Goal: Task Accomplishment & Management: Manage account settings

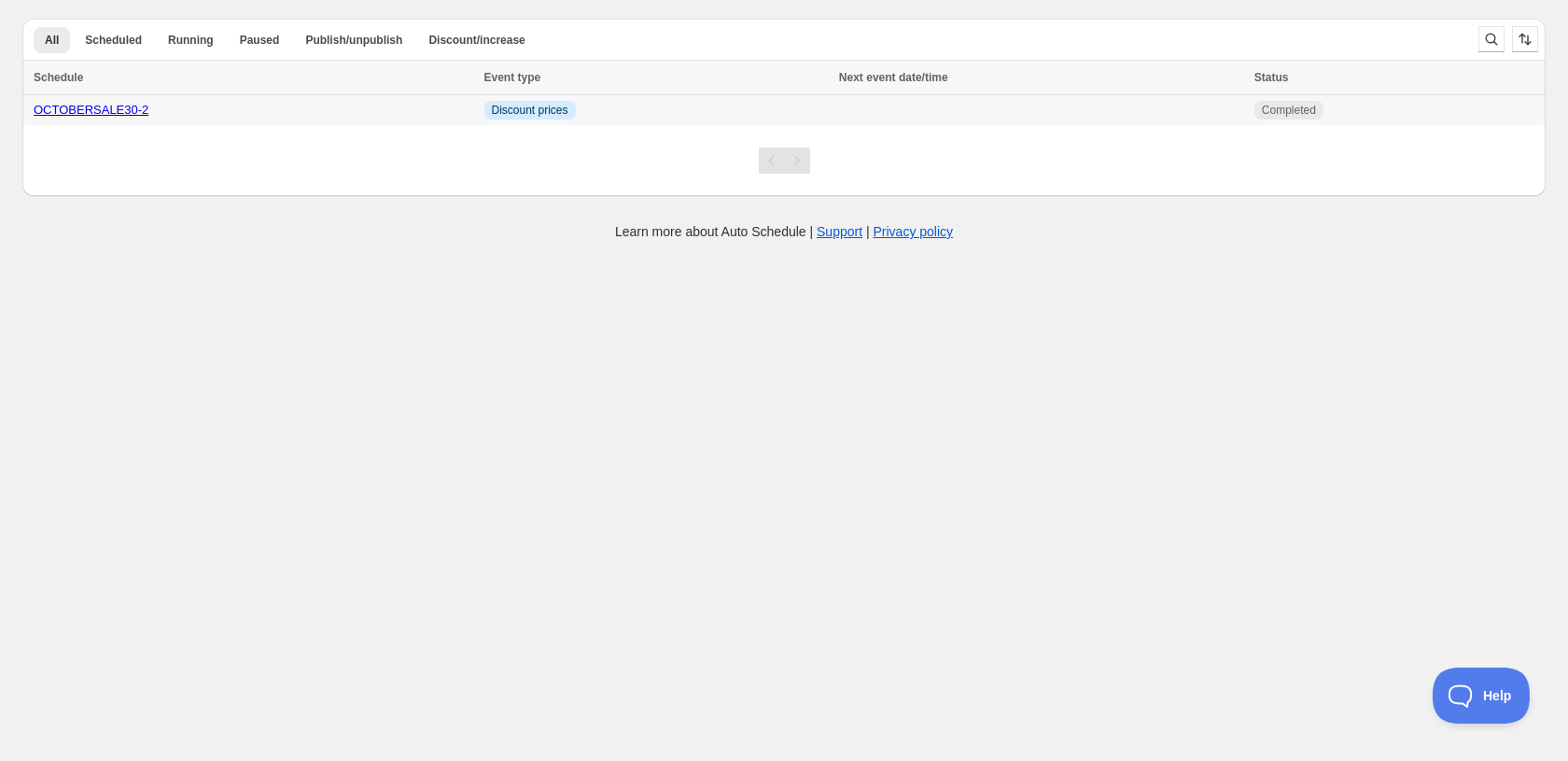
click at [120, 108] on link "OCTOBERSALE30-2" at bounding box center [90, 109] width 115 height 14
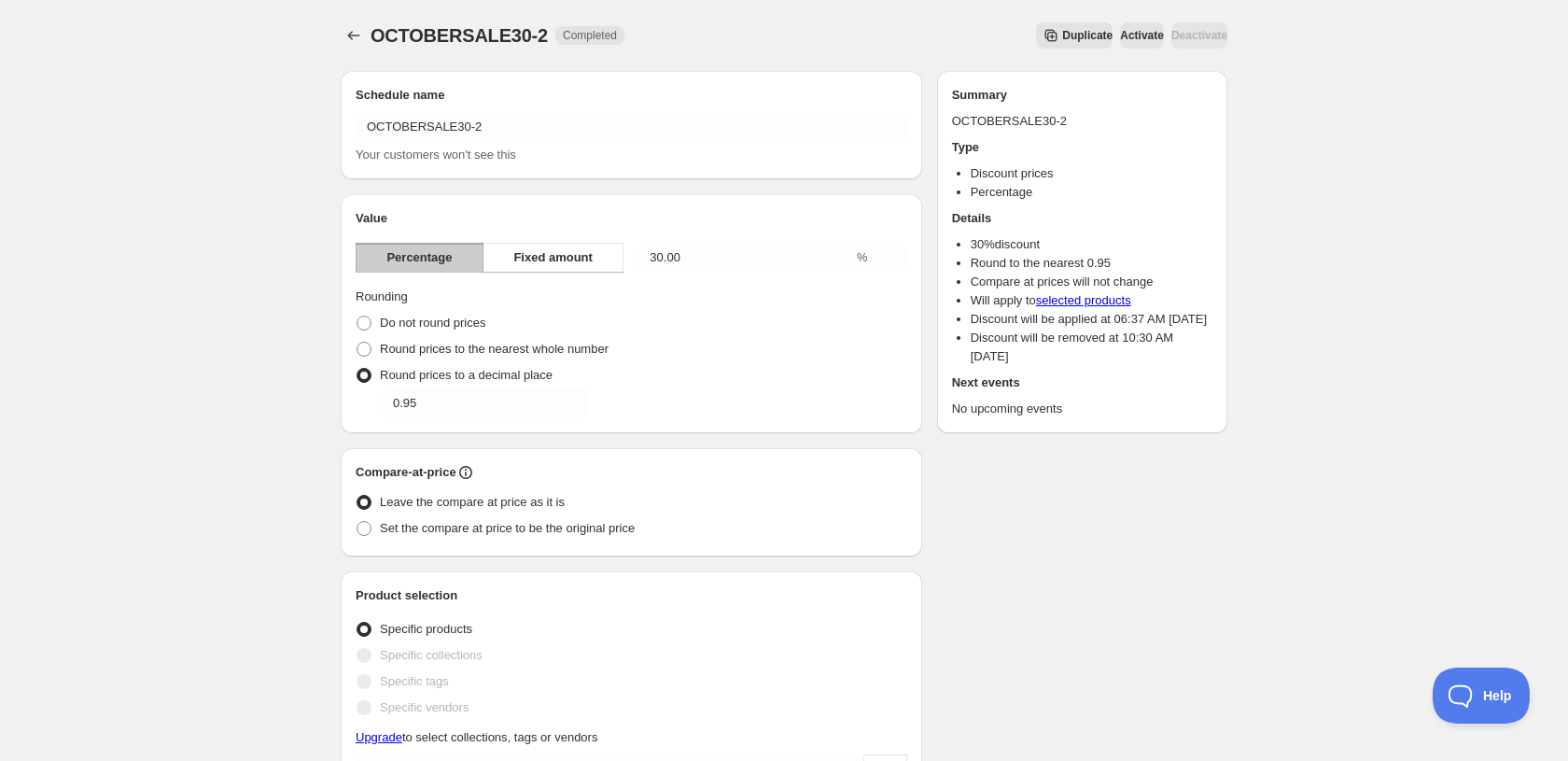
click at [1120, 24] on button "Activate" at bounding box center [1141, 35] width 44 height 27
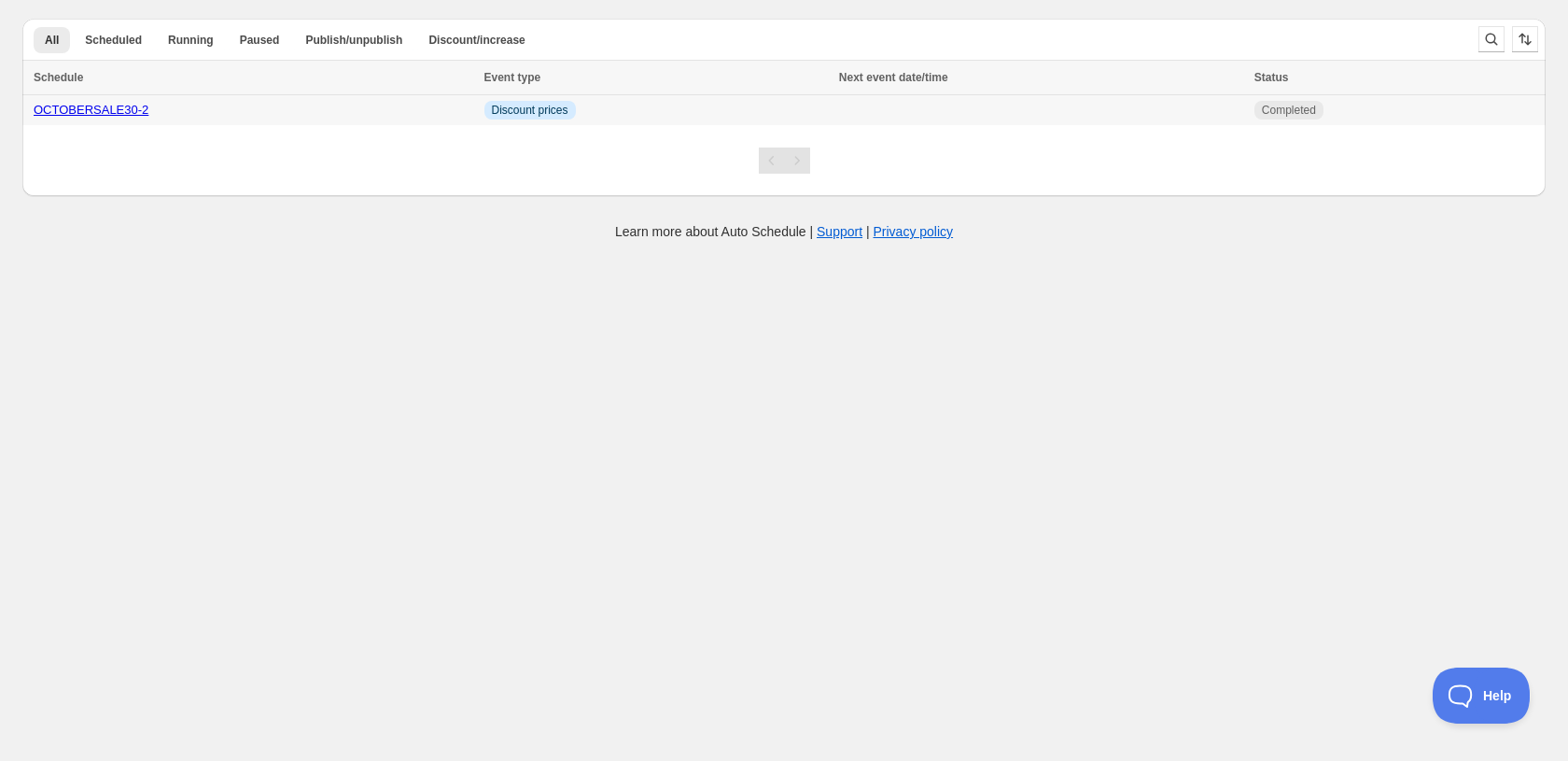
click at [115, 105] on link "OCTOBERSALE30-2" at bounding box center [90, 109] width 115 height 14
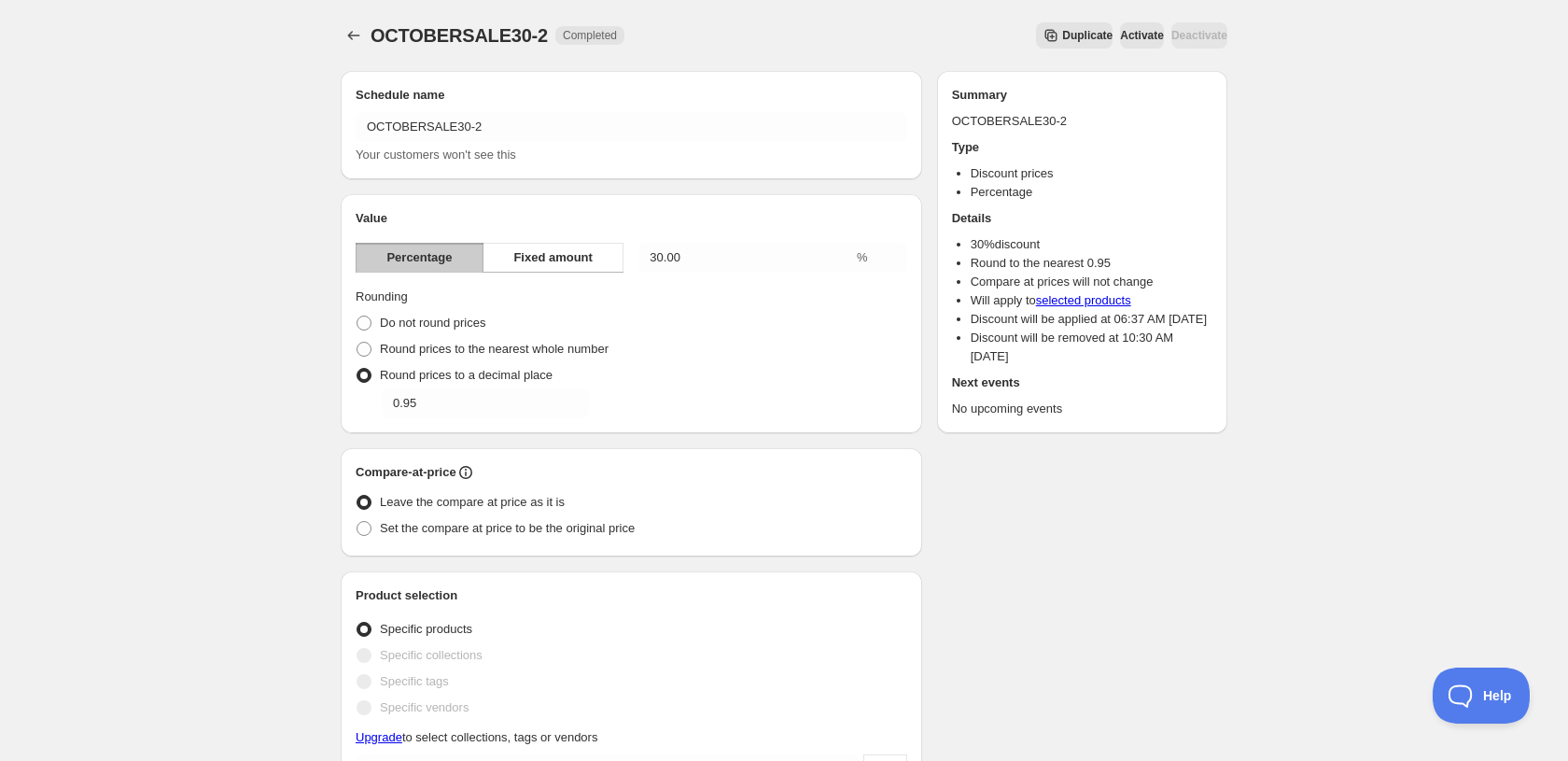
click at [1062, 38] on span "Duplicate" at bounding box center [1086, 34] width 50 height 15
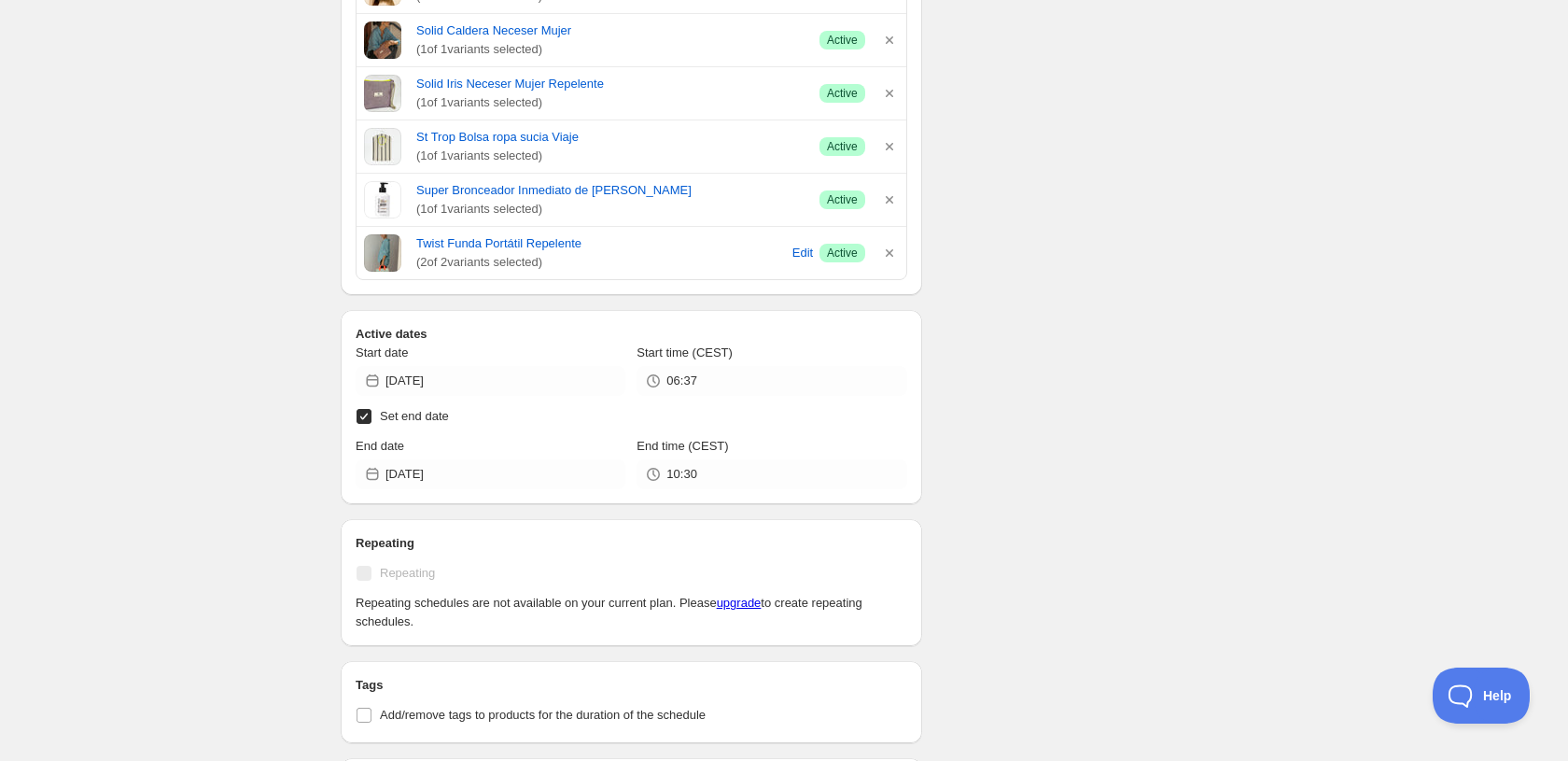
scroll to position [8604, 0]
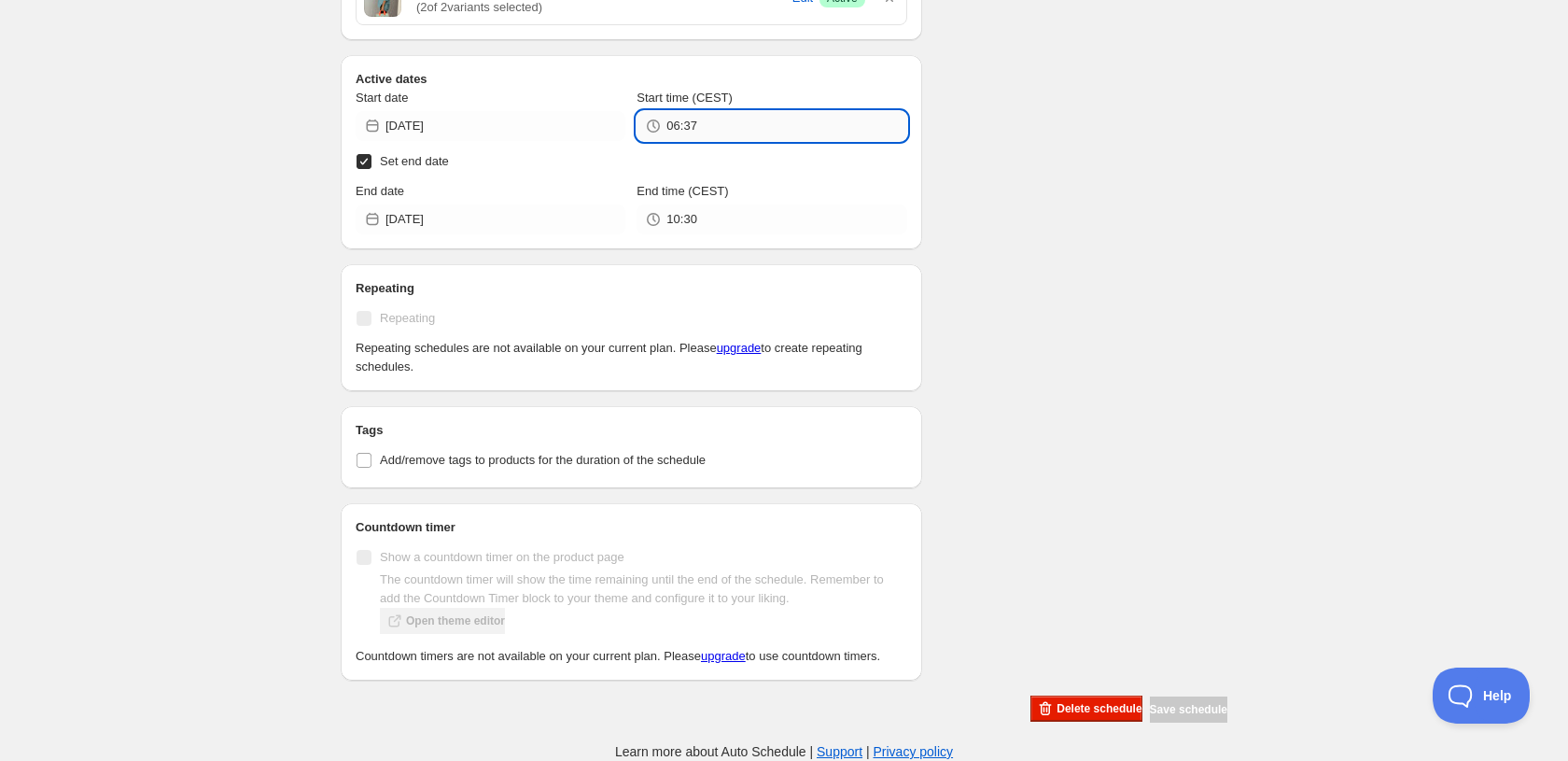
click at [709, 115] on input "06:37" at bounding box center [786, 126] width 240 height 29
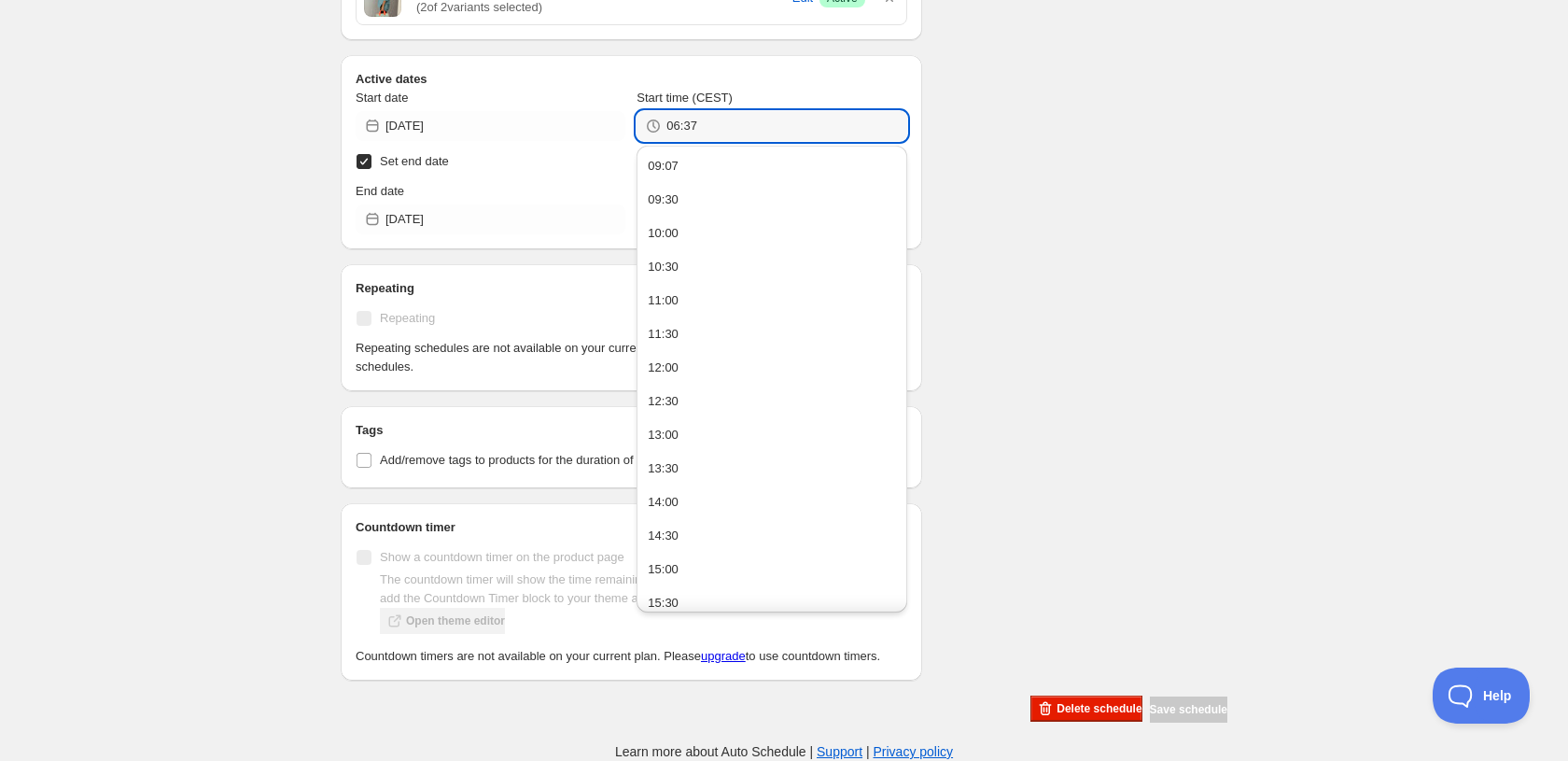
drag, startPoint x: 710, startPoint y: 111, endPoint x: 701, endPoint y: 143, distance: 33.2
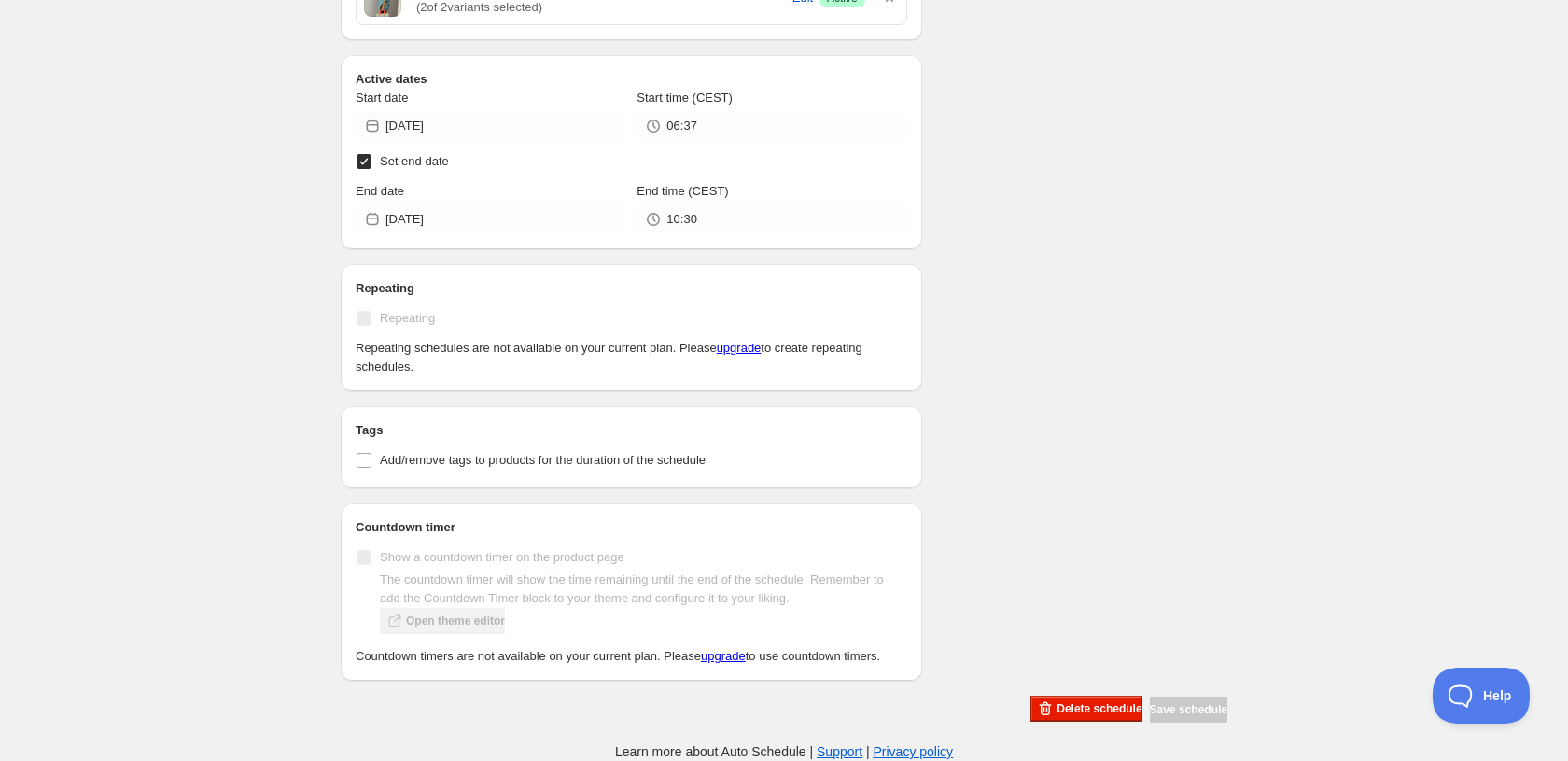
click at [701, 148] on label "Set end date" at bounding box center [631, 161] width 552 height 27
click at [372, 154] on input "Set end date" at bounding box center [364, 161] width 15 height 15
checkbox input "false"
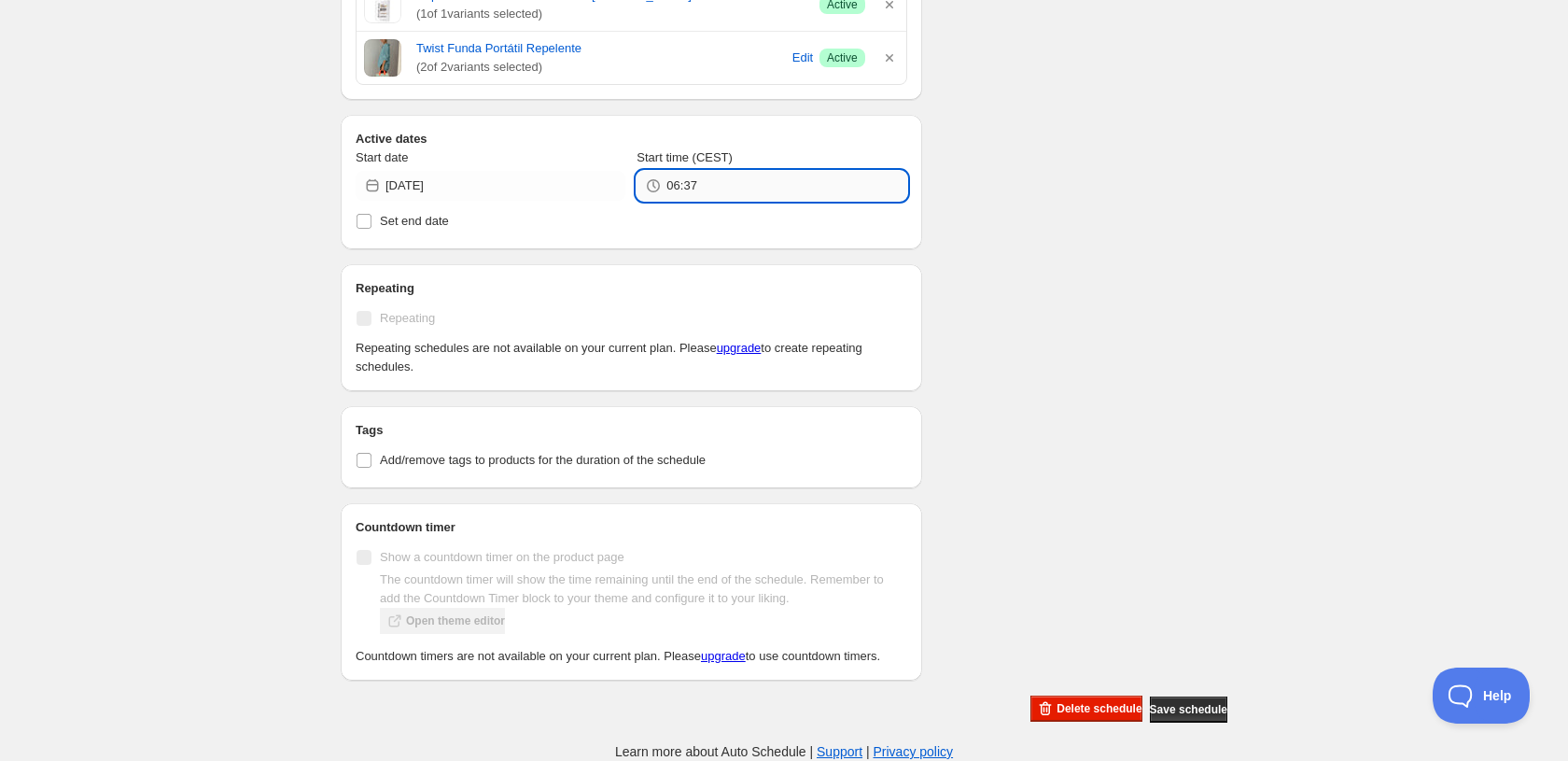
click at [718, 175] on input "06:37" at bounding box center [786, 186] width 240 height 29
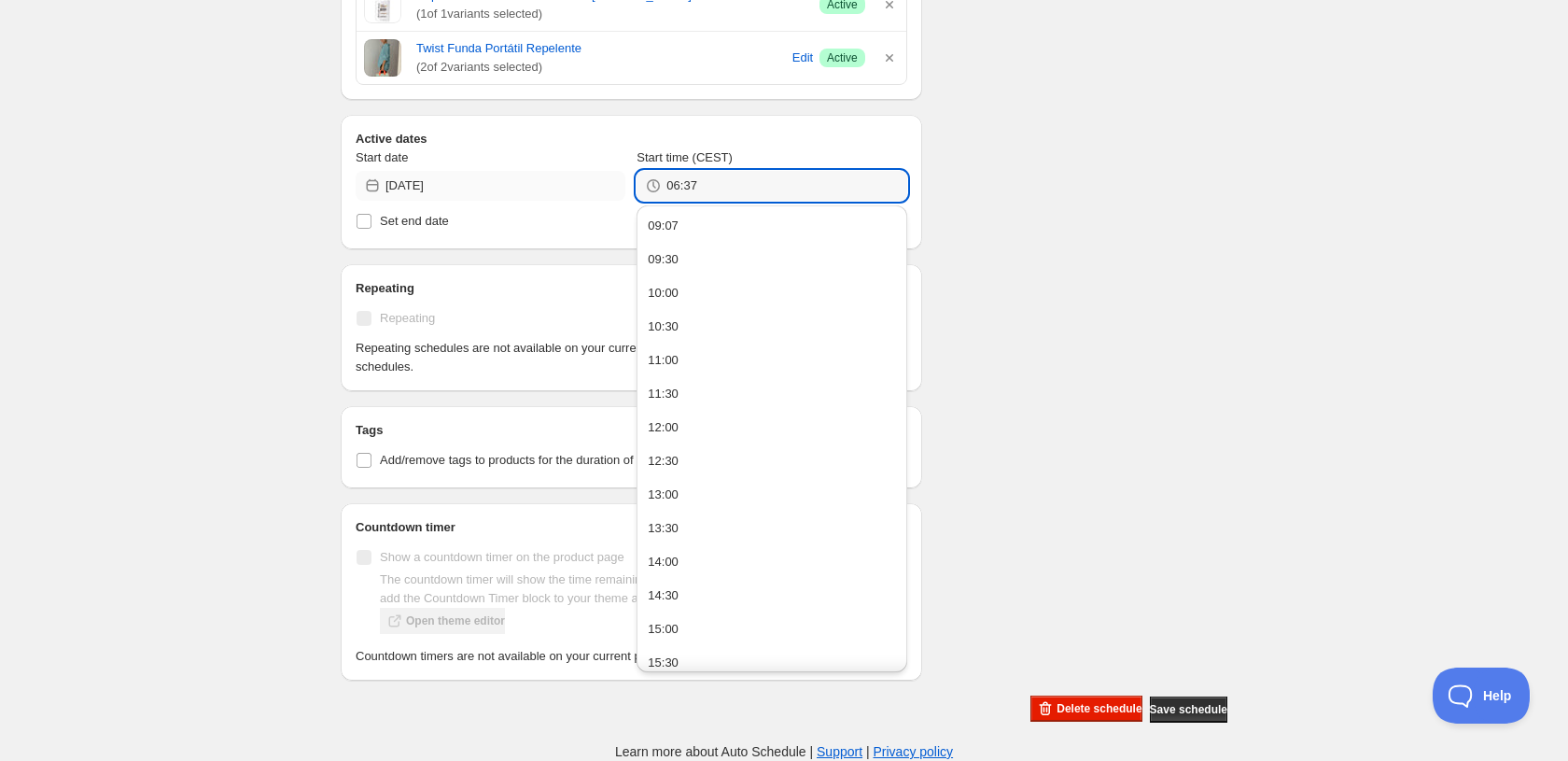
drag, startPoint x: 723, startPoint y: 166, endPoint x: 588, endPoint y: 162, distance: 135.1
click at [588, 162] on div "Start date [DATE] Start time (CEST) 06:37" at bounding box center [631, 174] width 552 height 52
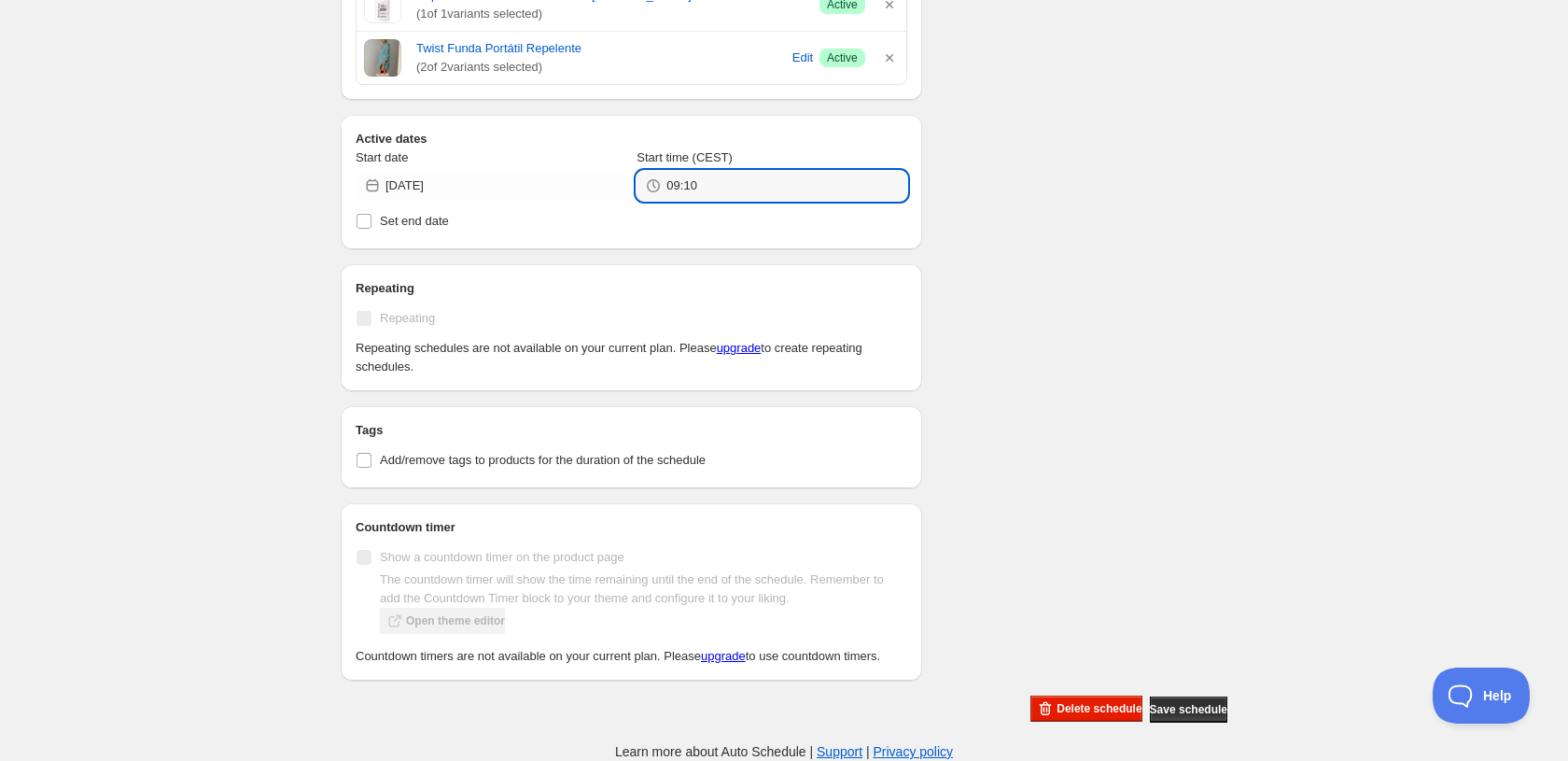
type input "09:10"
click at [434, 213] on span "Set end date" at bounding box center [414, 220] width 69 height 14
click at [372, 213] on input "Set end date" at bounding box center [364, 220] width 15 height 15
checkbox input "true"
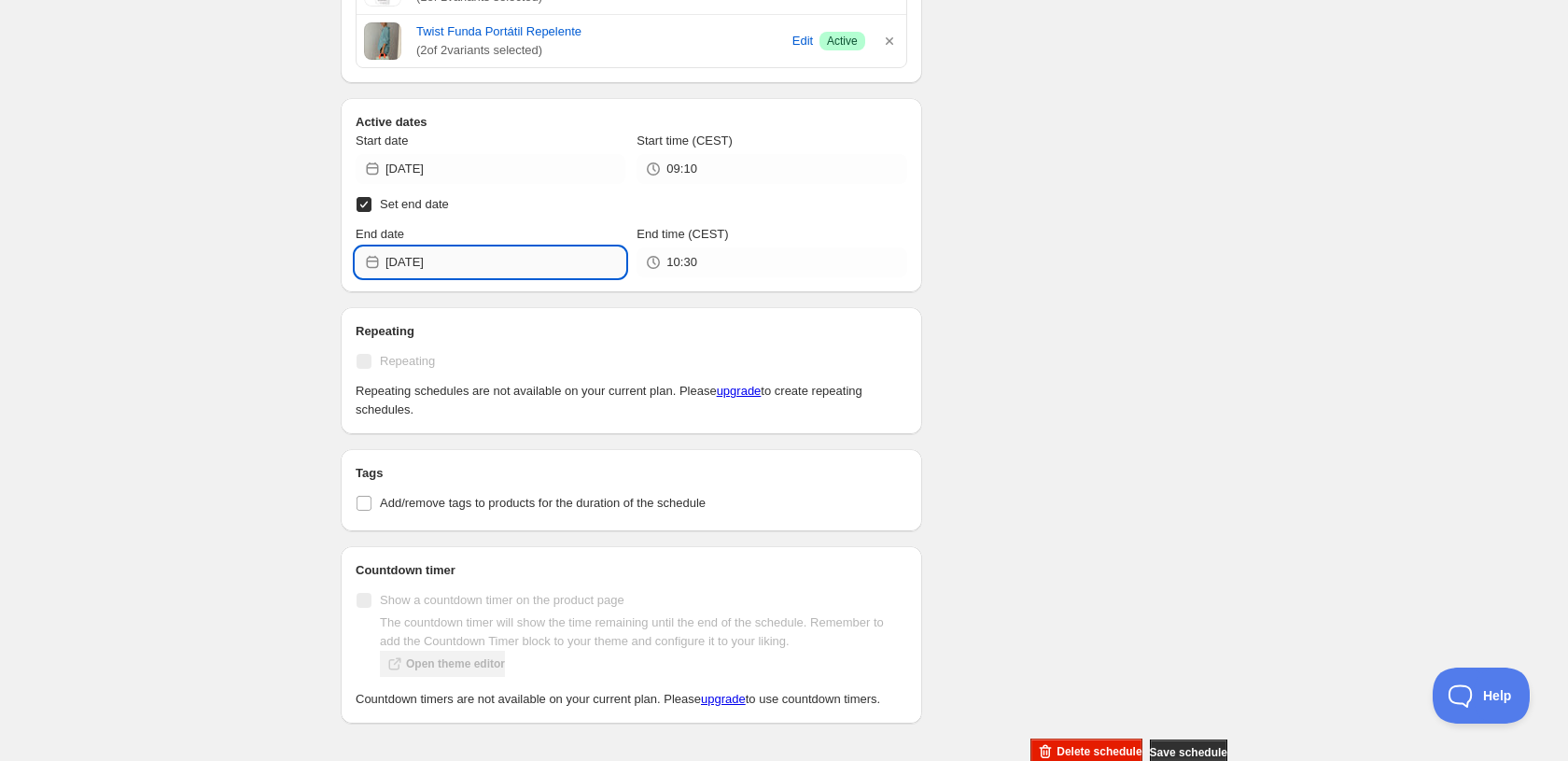
click at [518, 256] on input "[DATE]" at bounding box center [505, 263] width 240 height 29
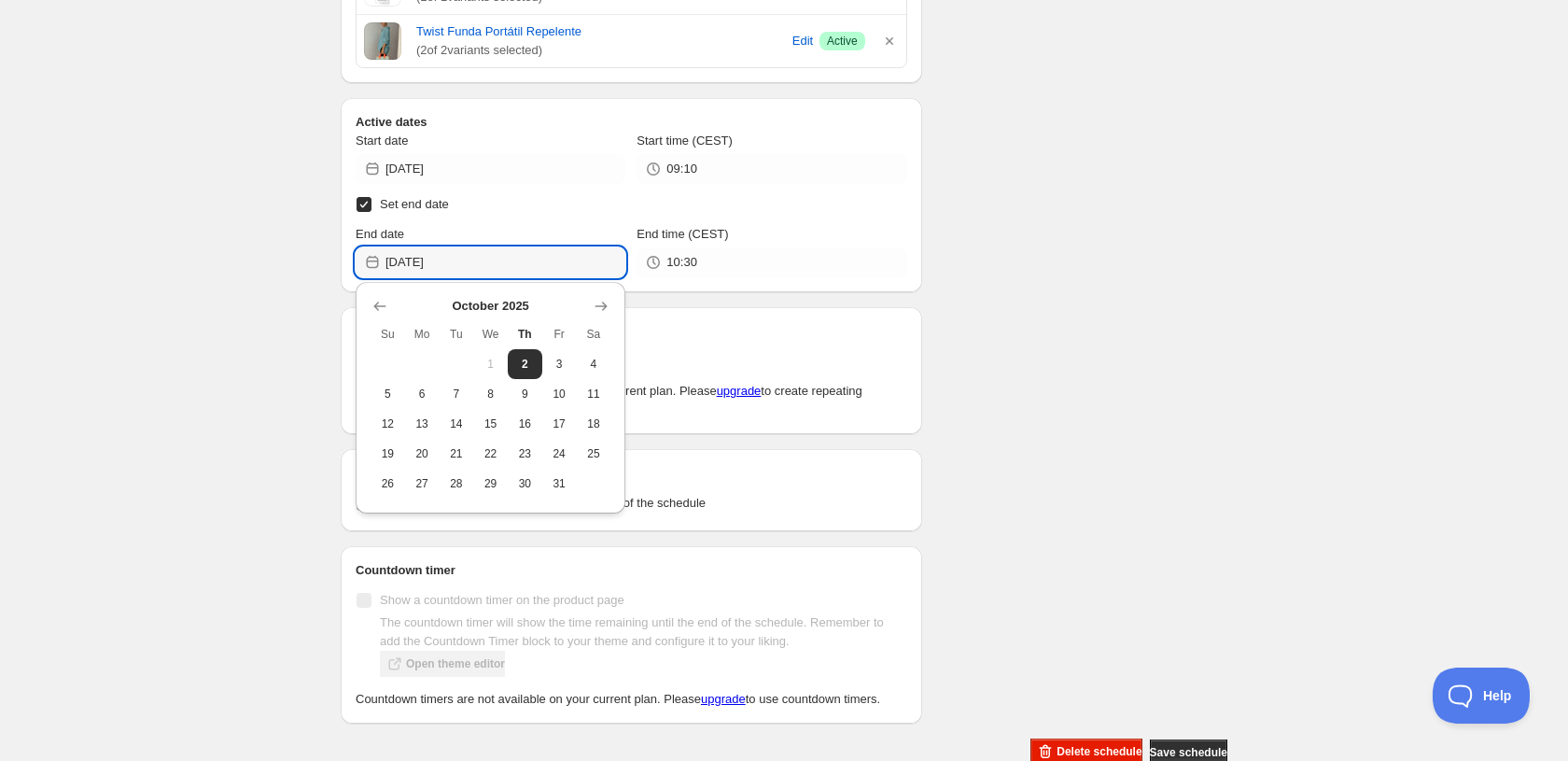
drag, startPoint x: 484, startPoint y: 414, endPoint x: 506, endPoint y: 382, distance: 38.8
click at [484, 414] on button "15" at bounding box center [490, 424] width 34 height 29
type input "[DATE]"
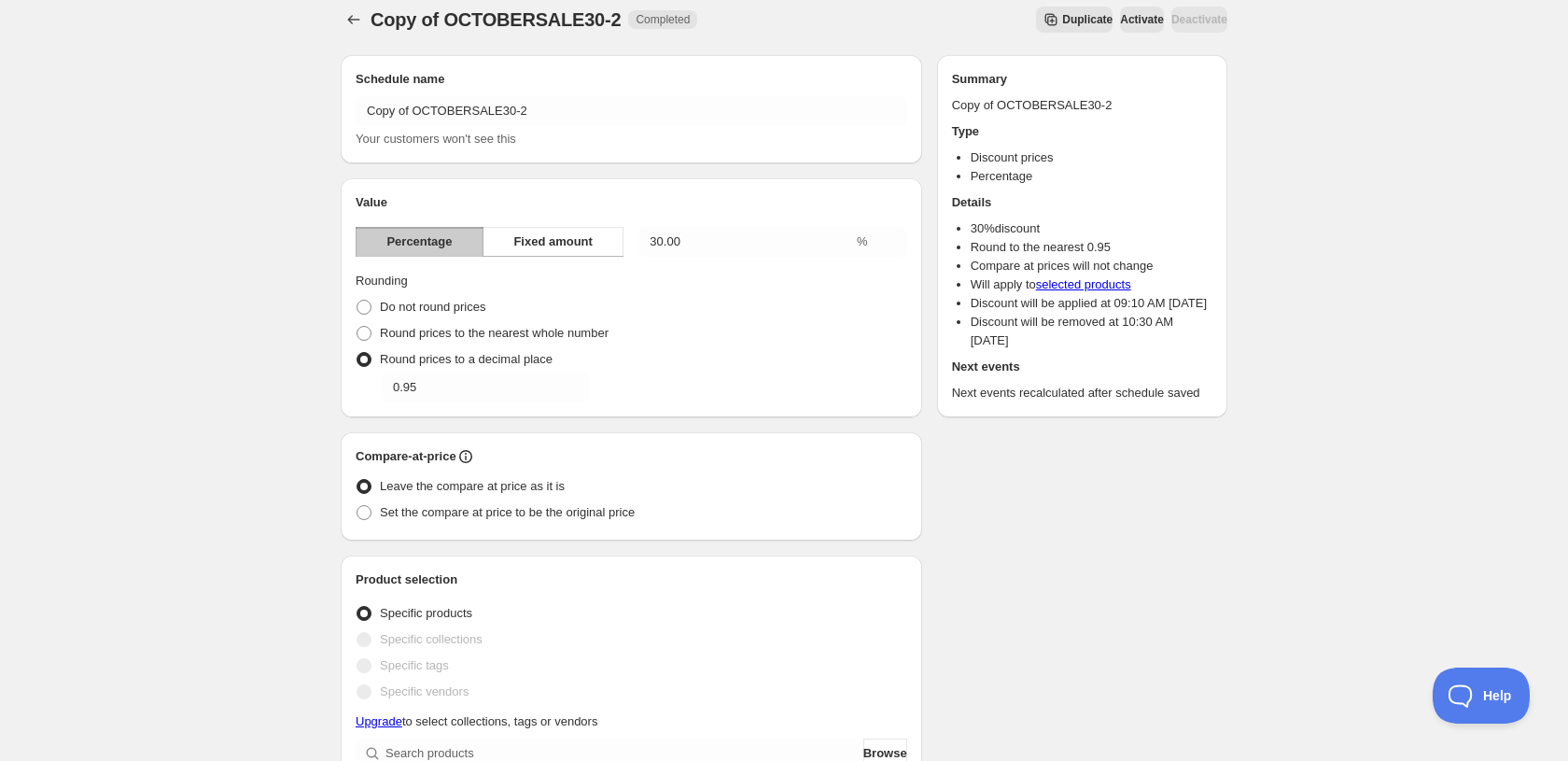
scroll to position [0, 0]
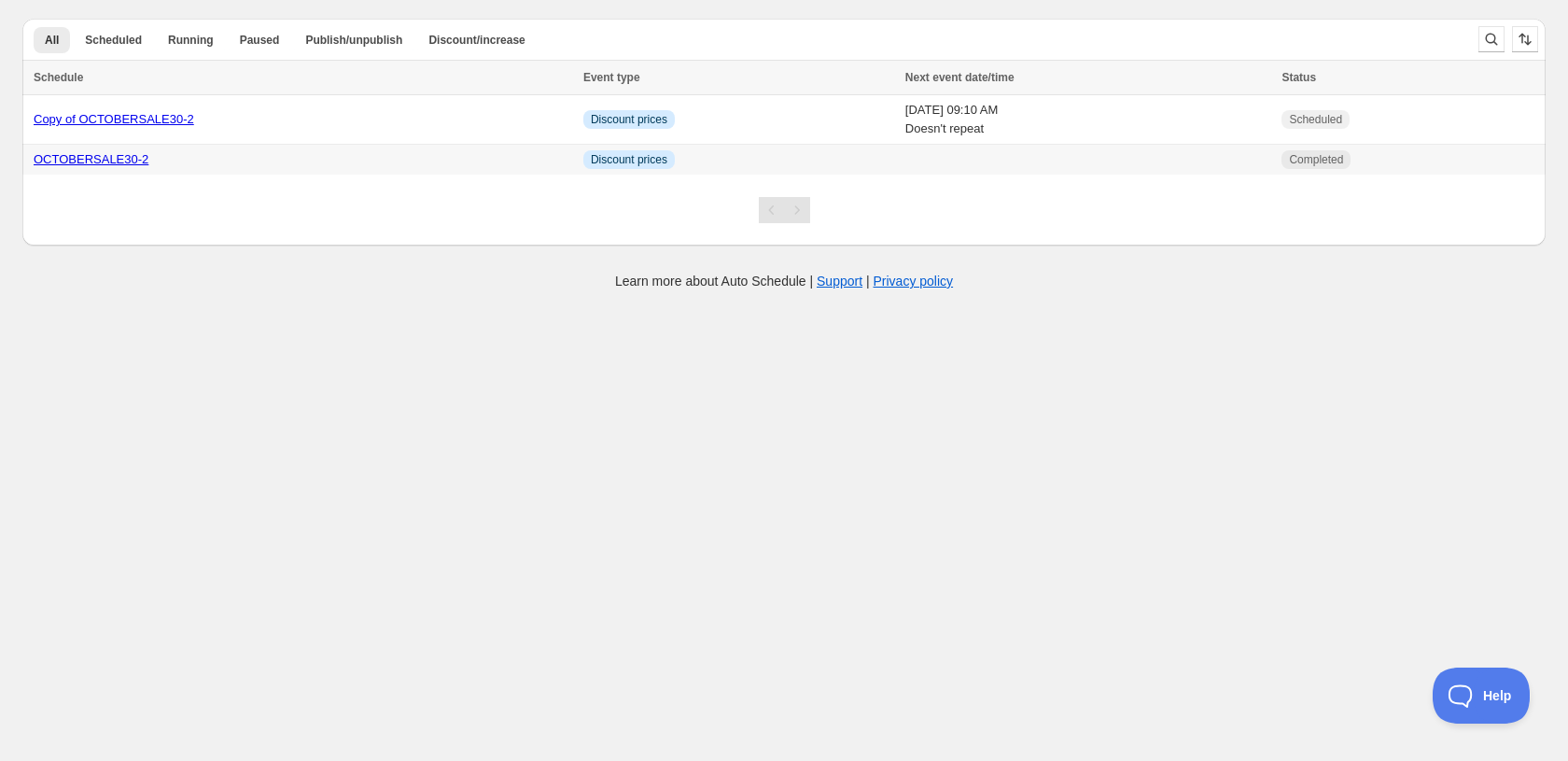
click at [102, 154] on link "OCTOBERSALE30-2" at bounding box center [90, 159] width 115 height 14
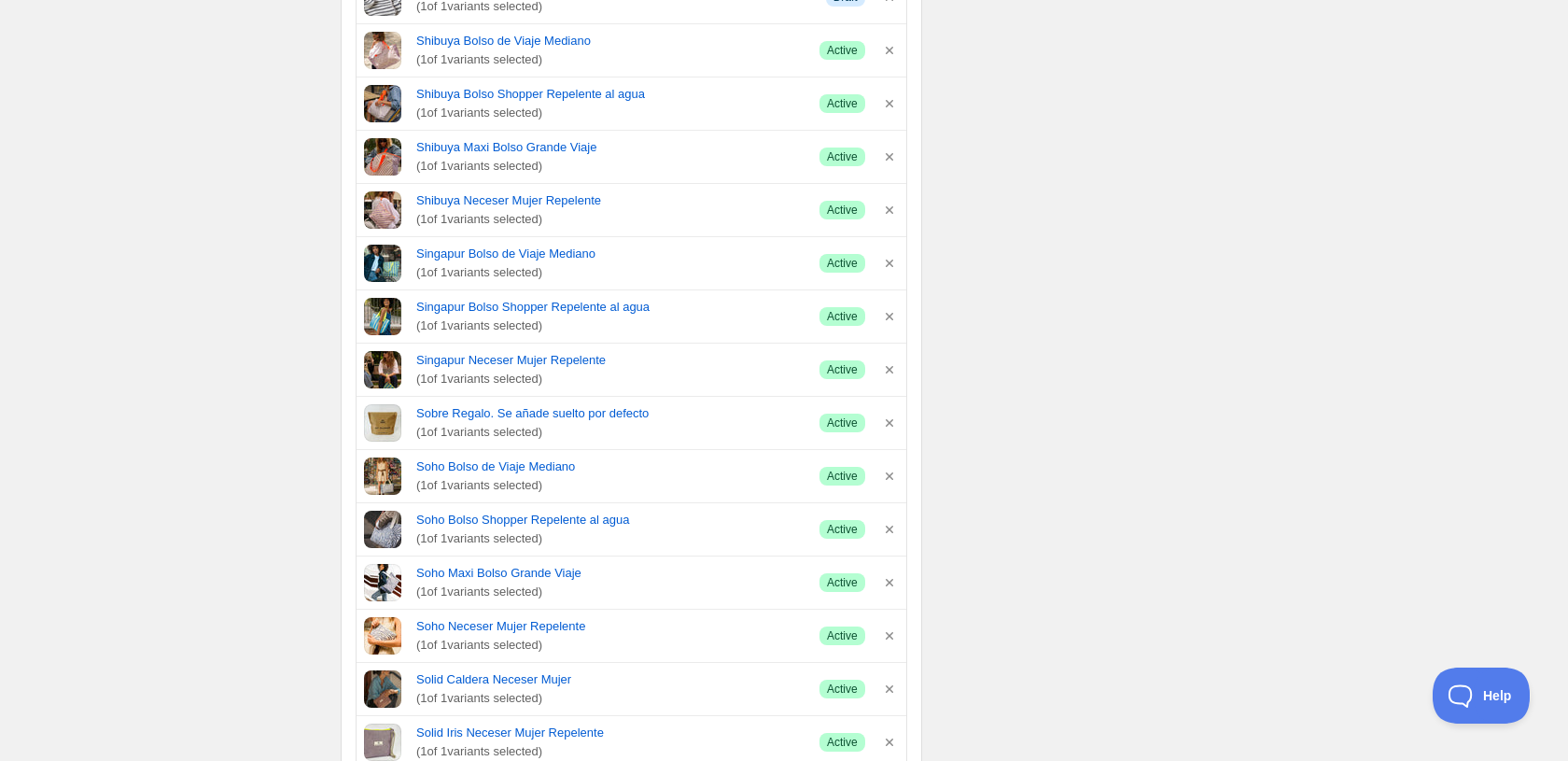
scroll to position [8709, 0]
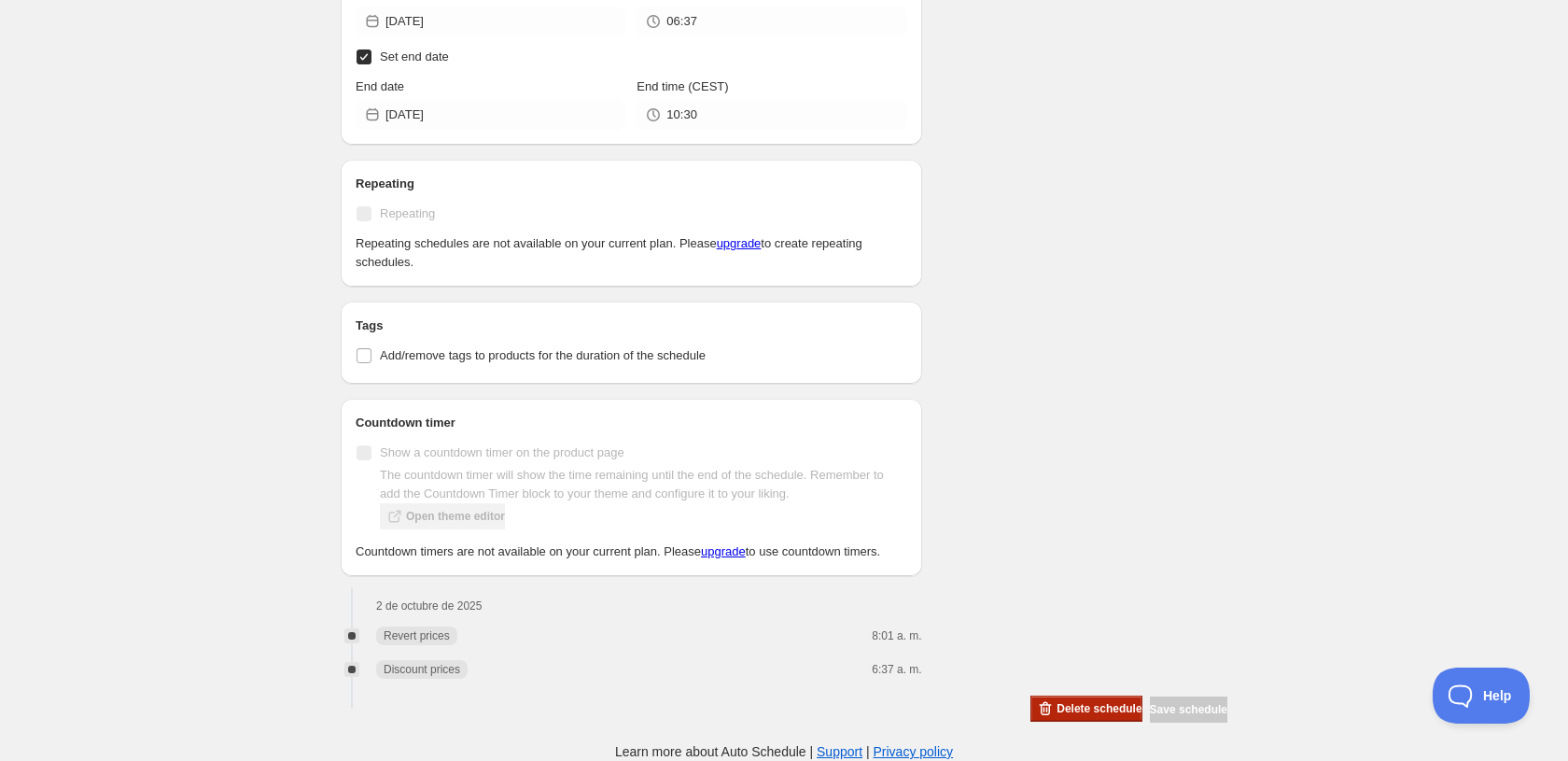
click at [1075, 712] on span "Delete schedule" at bounding box center [1099, 708] width 85 height 15
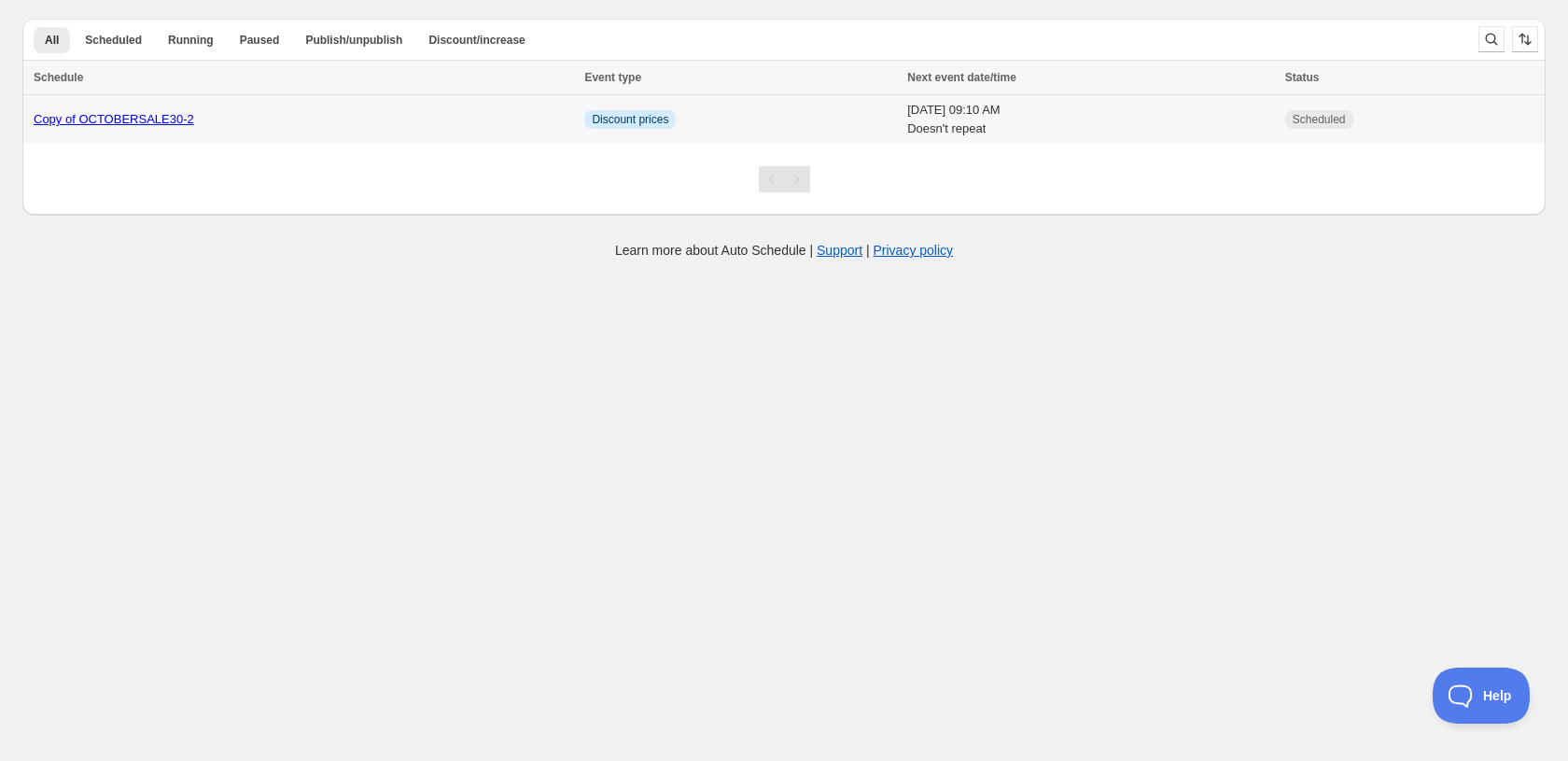
click at [156, 123] on link "Copy of OCTOBERSALE30-2" at bounding box center [113, 119] width 160 height 14
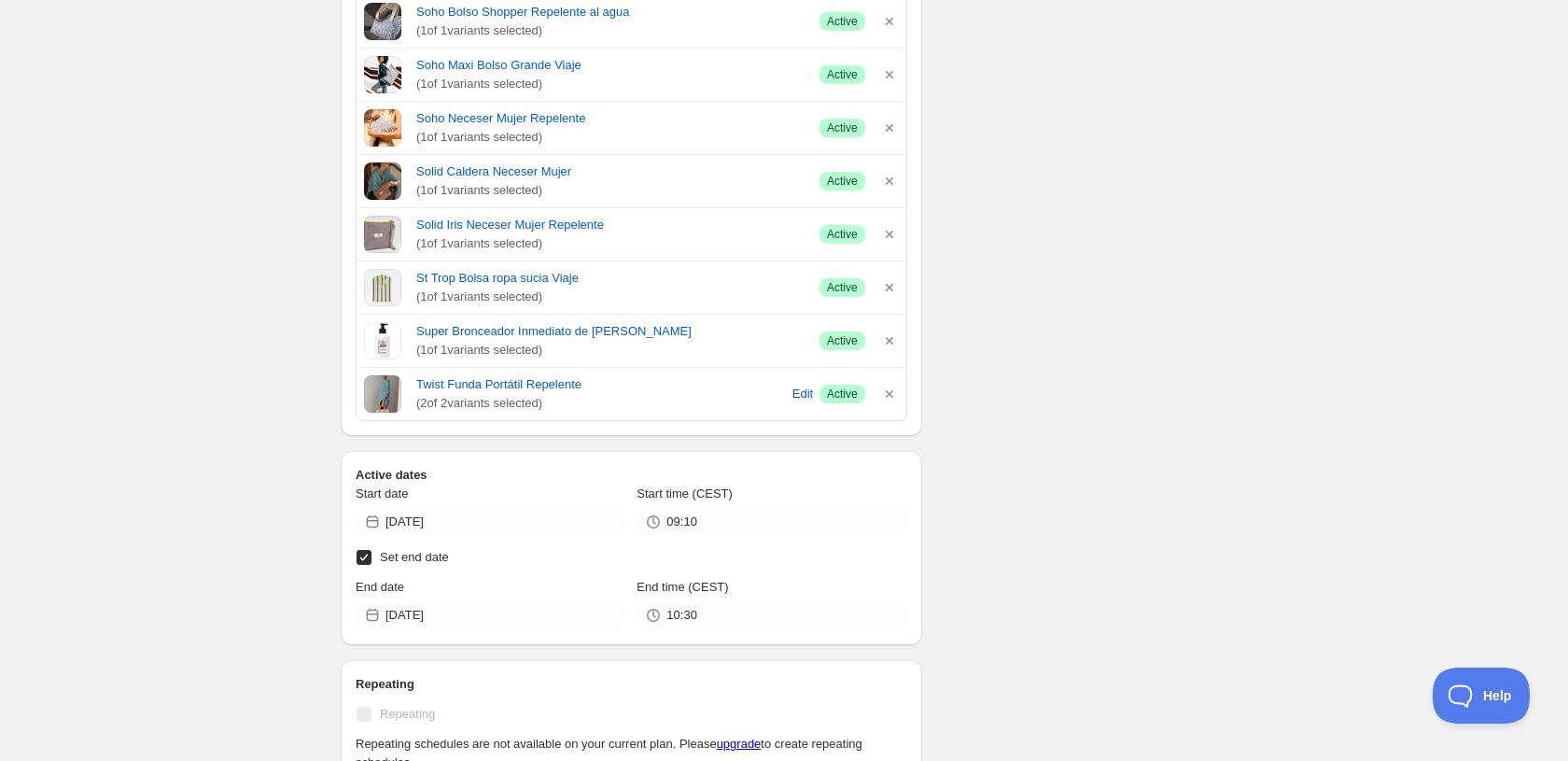
scroll to position [8604, 0]
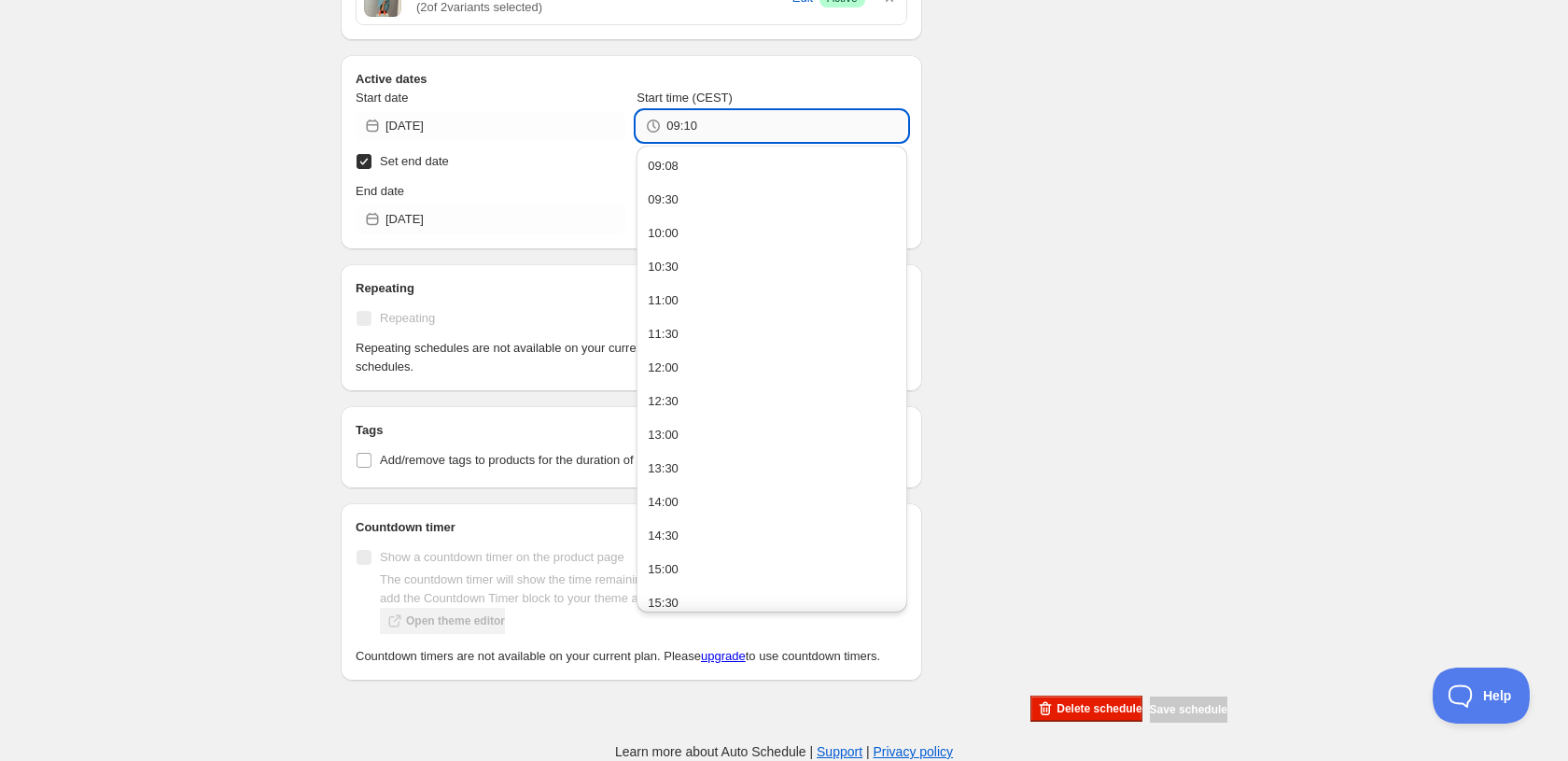
click at [699, 111] on input "09:10" at bounding box center [786, 126] width 240 height 29
type input "09:08"
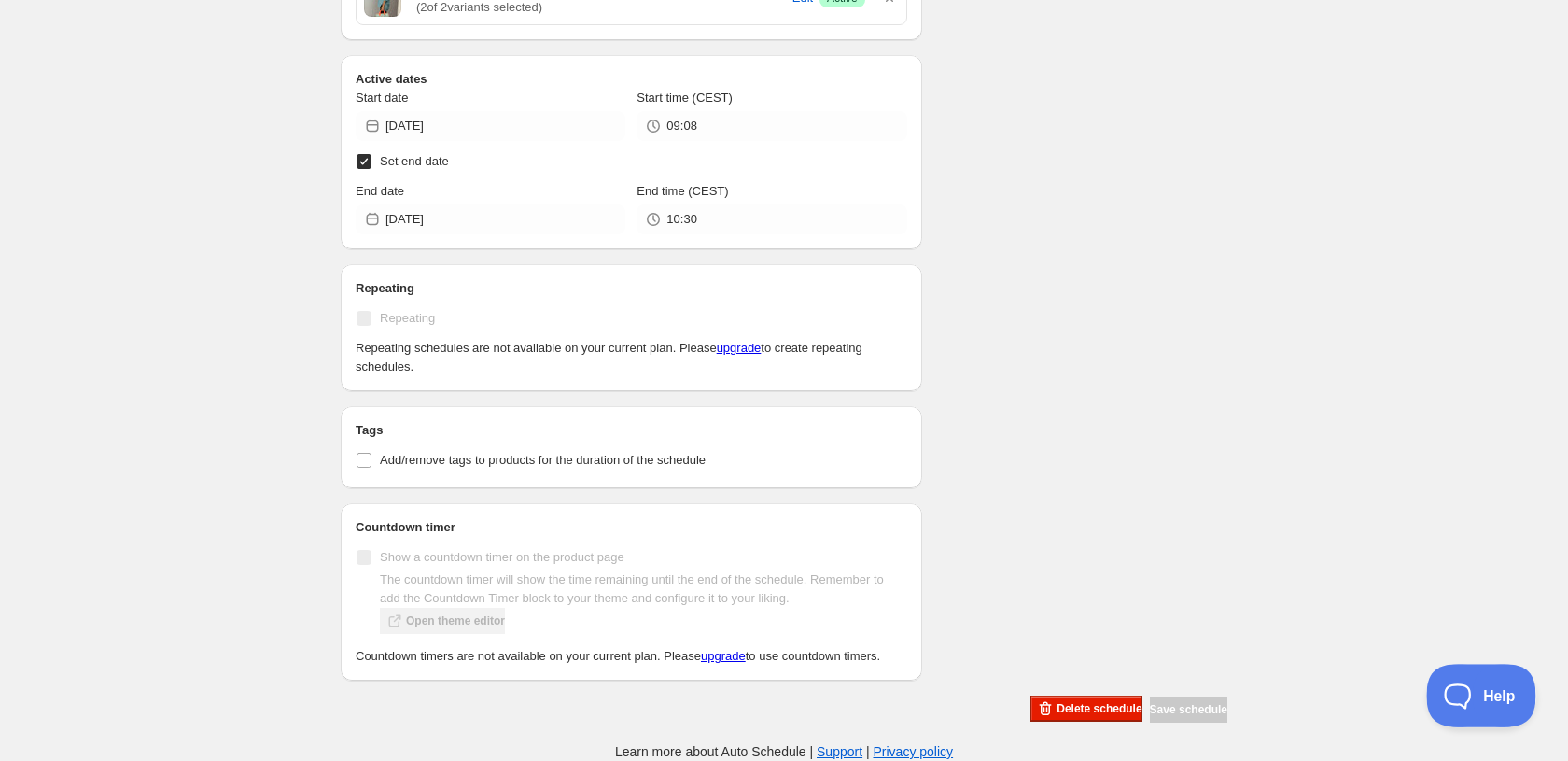
click at [1452, 677] on button "Help" at bounding box center [1474, 691] width 97 height 56
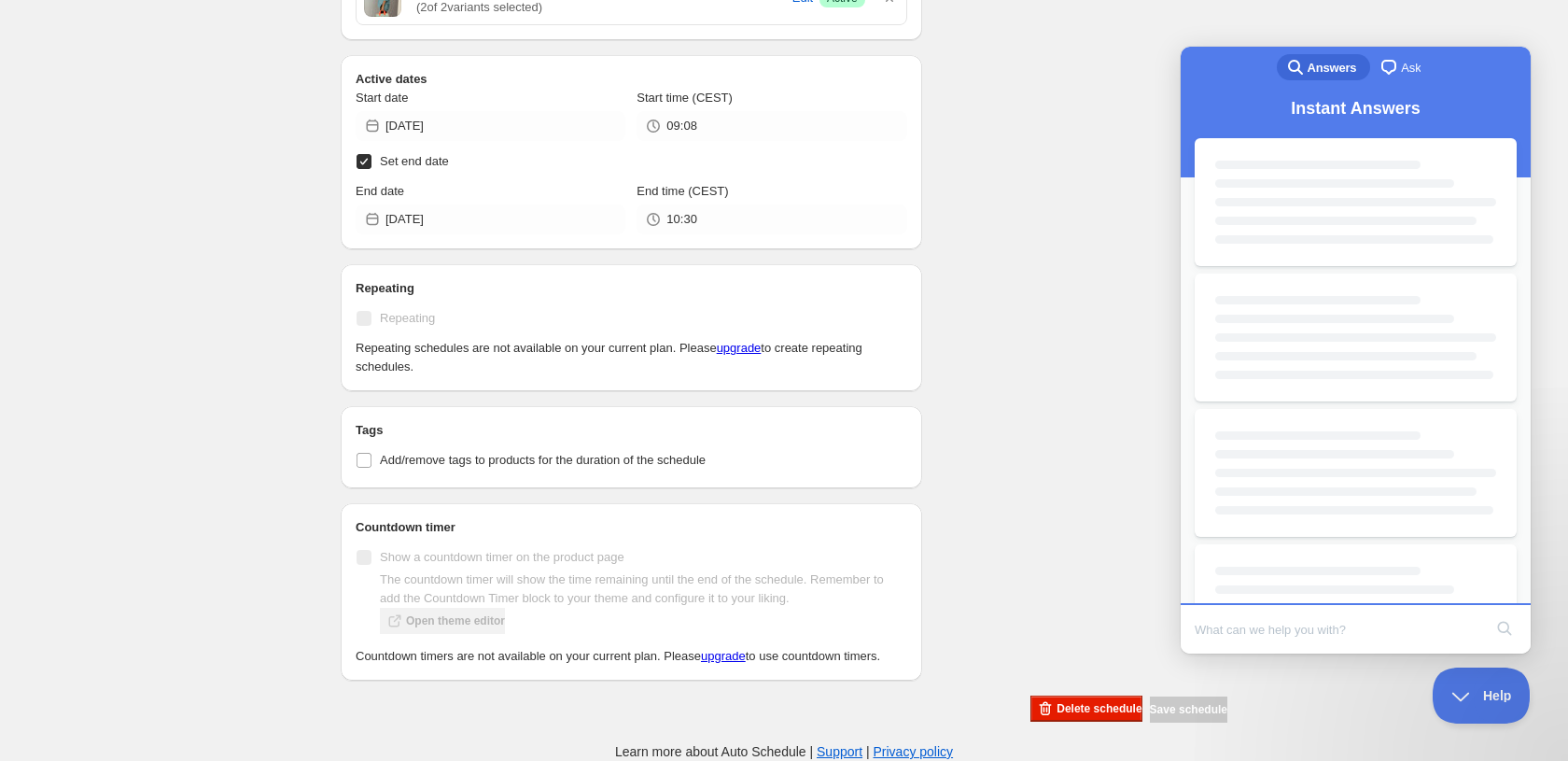
scroll to position [0, 0]
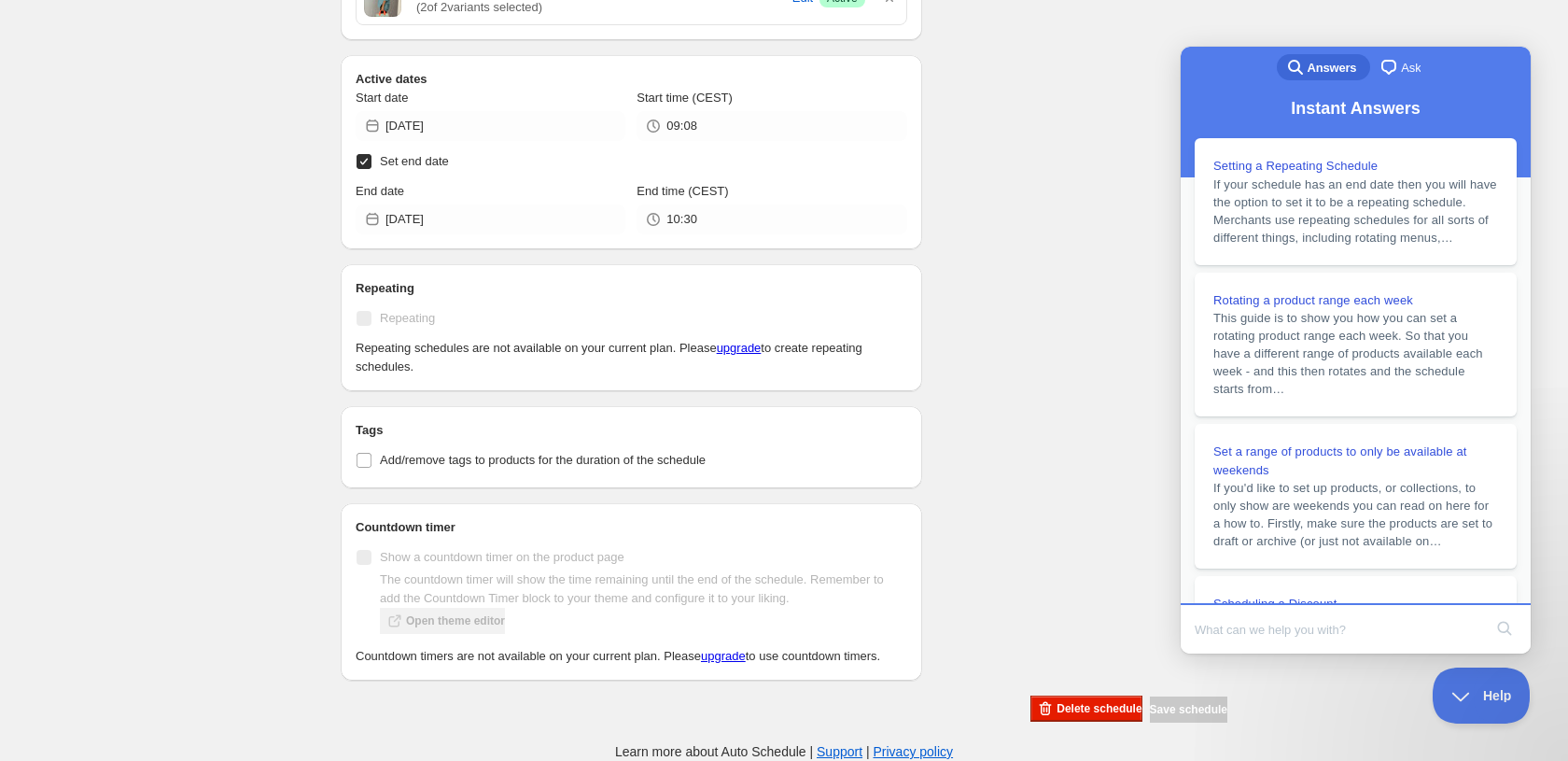
click at [1401, 73] on span "Ask" at bounding box center [1411, 68] width 20 height 19
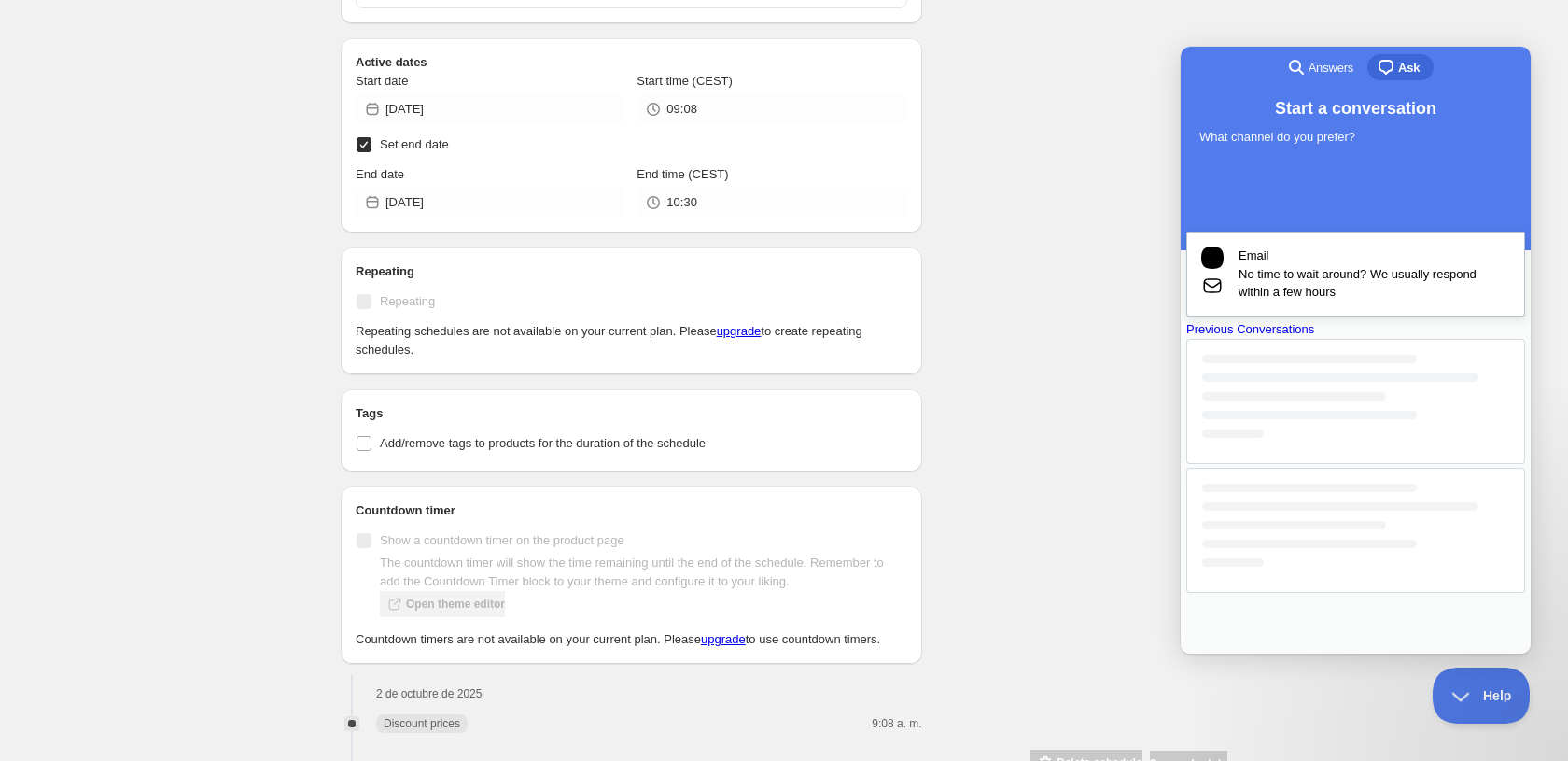
click at [1322, 280] on span "No time to wait around? We usually respond within a few hours" at bounding box center [1374, 283] width 271 height 36
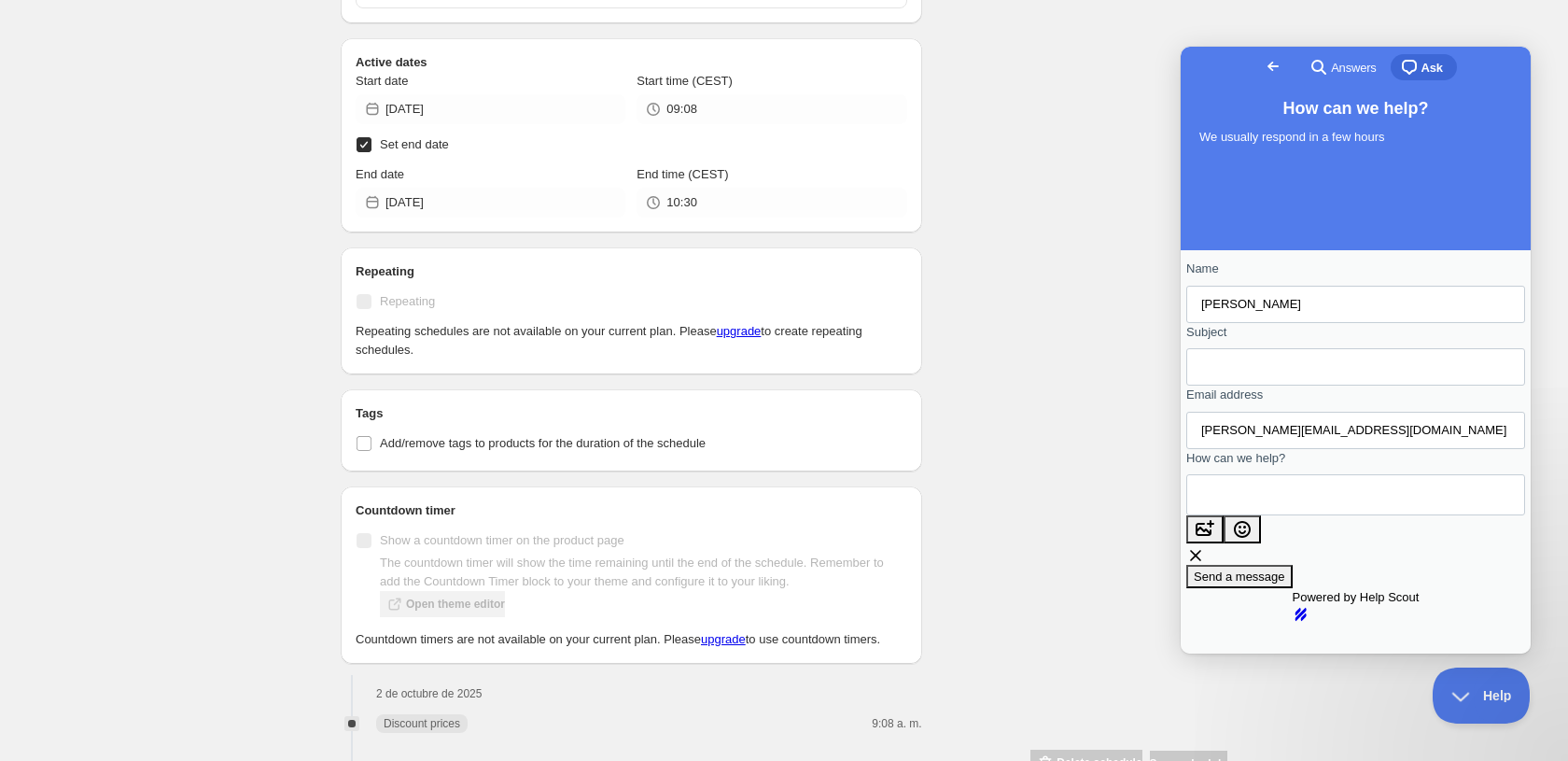
scroll to position [58, 0]
click at [1324, 350] on input "Subject" at bounding box center [1356, 367] width 309 height 33
type input "comparte at price not showing"
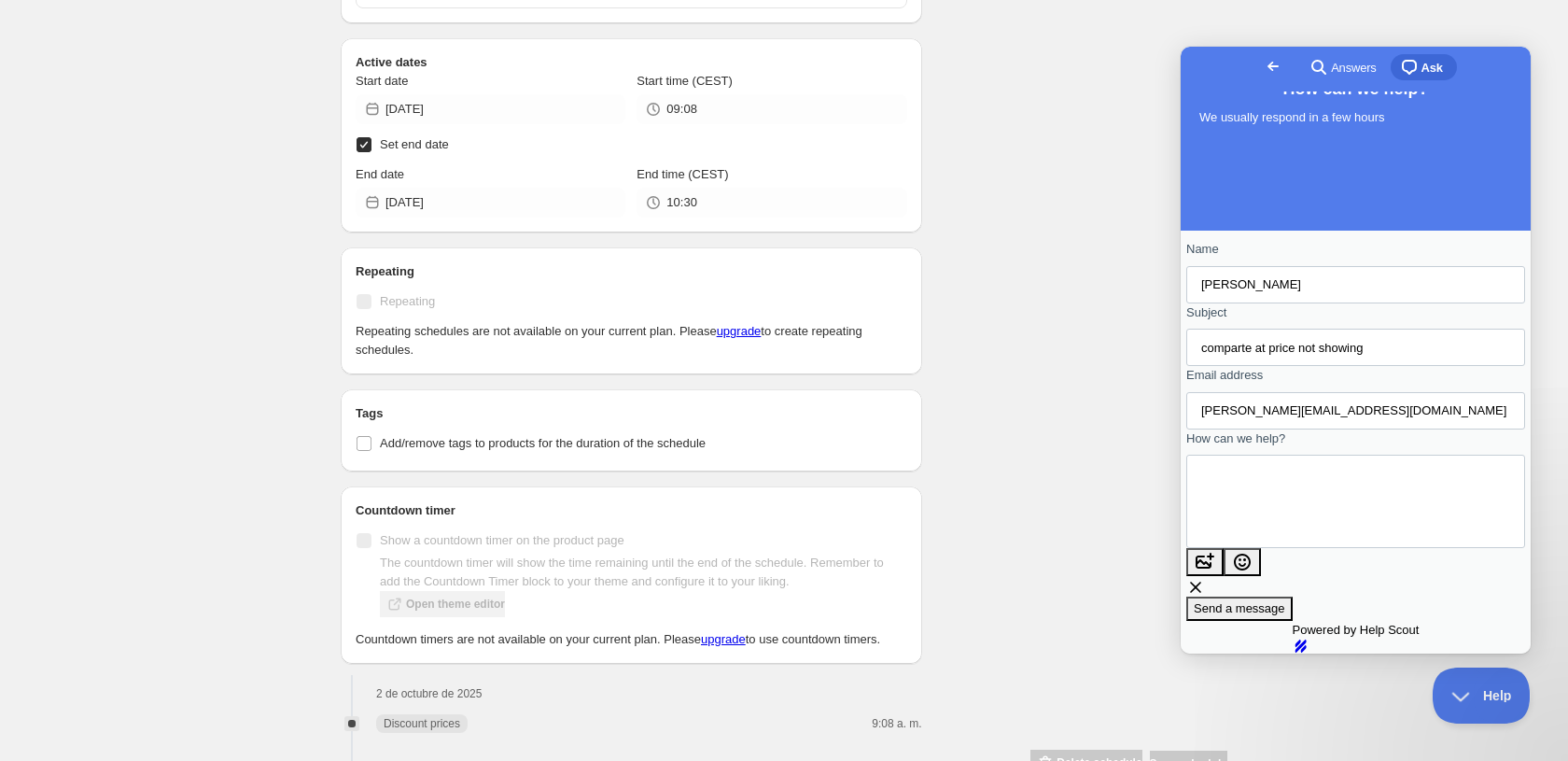
type textarea "Hi, compared at prices are not showing!! Please help"
click at [1285, 601] on span "Send a message" at bounding box center [1239, 608] width 91 height 14
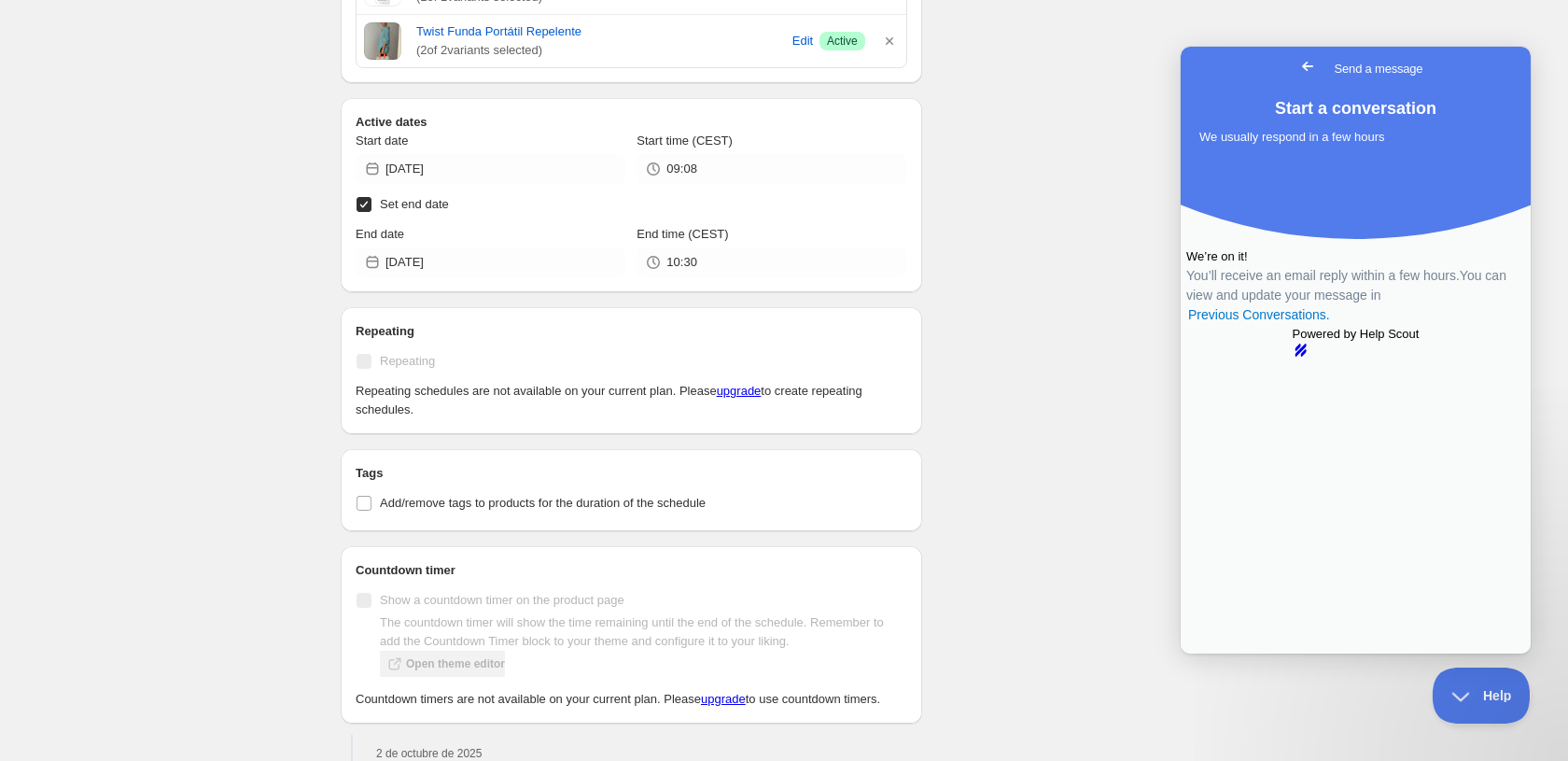
scroll to position [8541, 0]
click at [1332, 324] on link "Previous Conversations ." at bounding box center [1259, 315] width 145 height 20
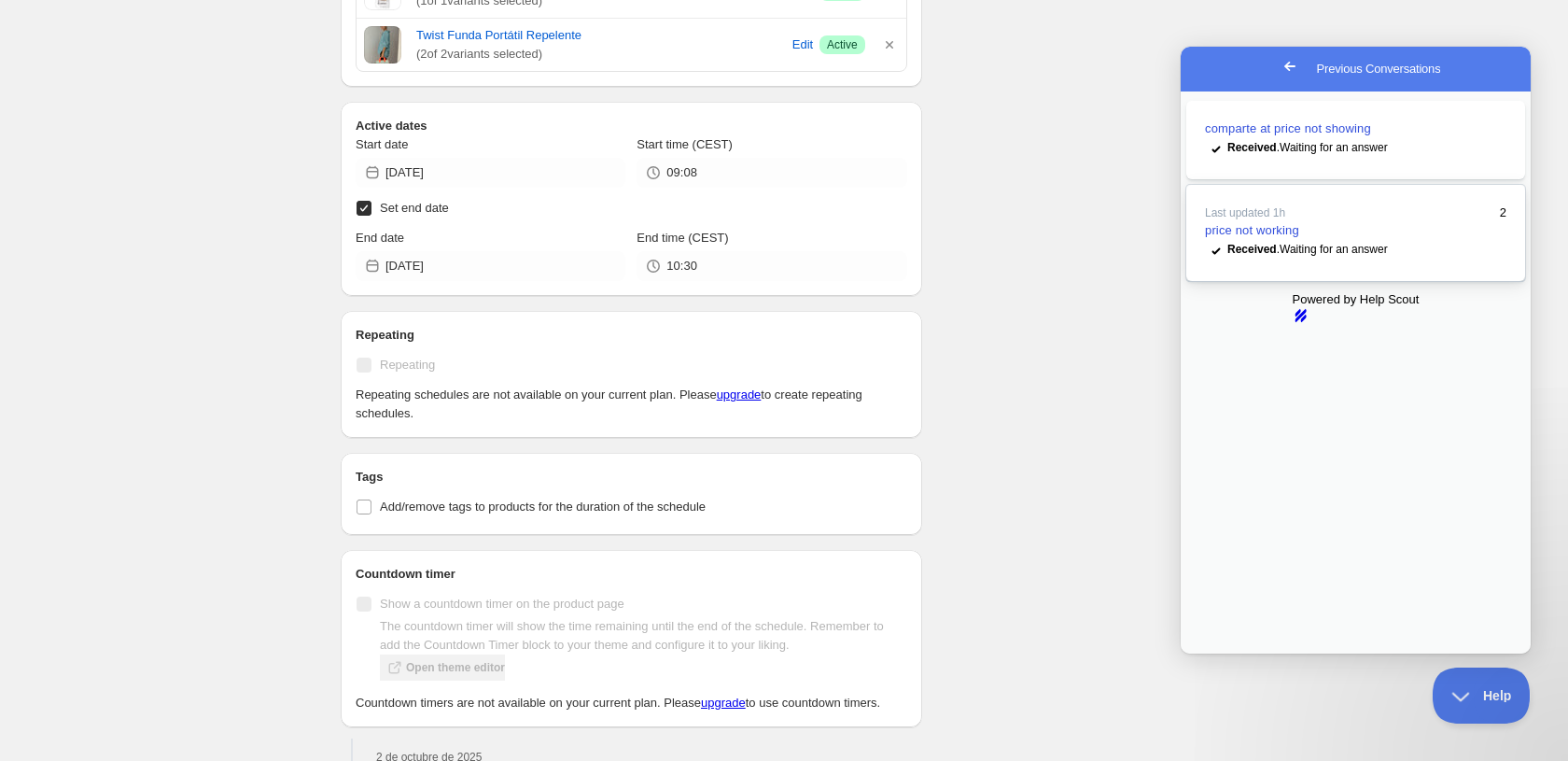
click at [1352, 263] on link "Last updated 1h 2 price not working checkmark Received . Waiting for an answer" at bounding box center [1356, 233] width 339 height 96
click at [1215, 654] on button "Close" at bounding box center [1198, 666] width 33 height 25
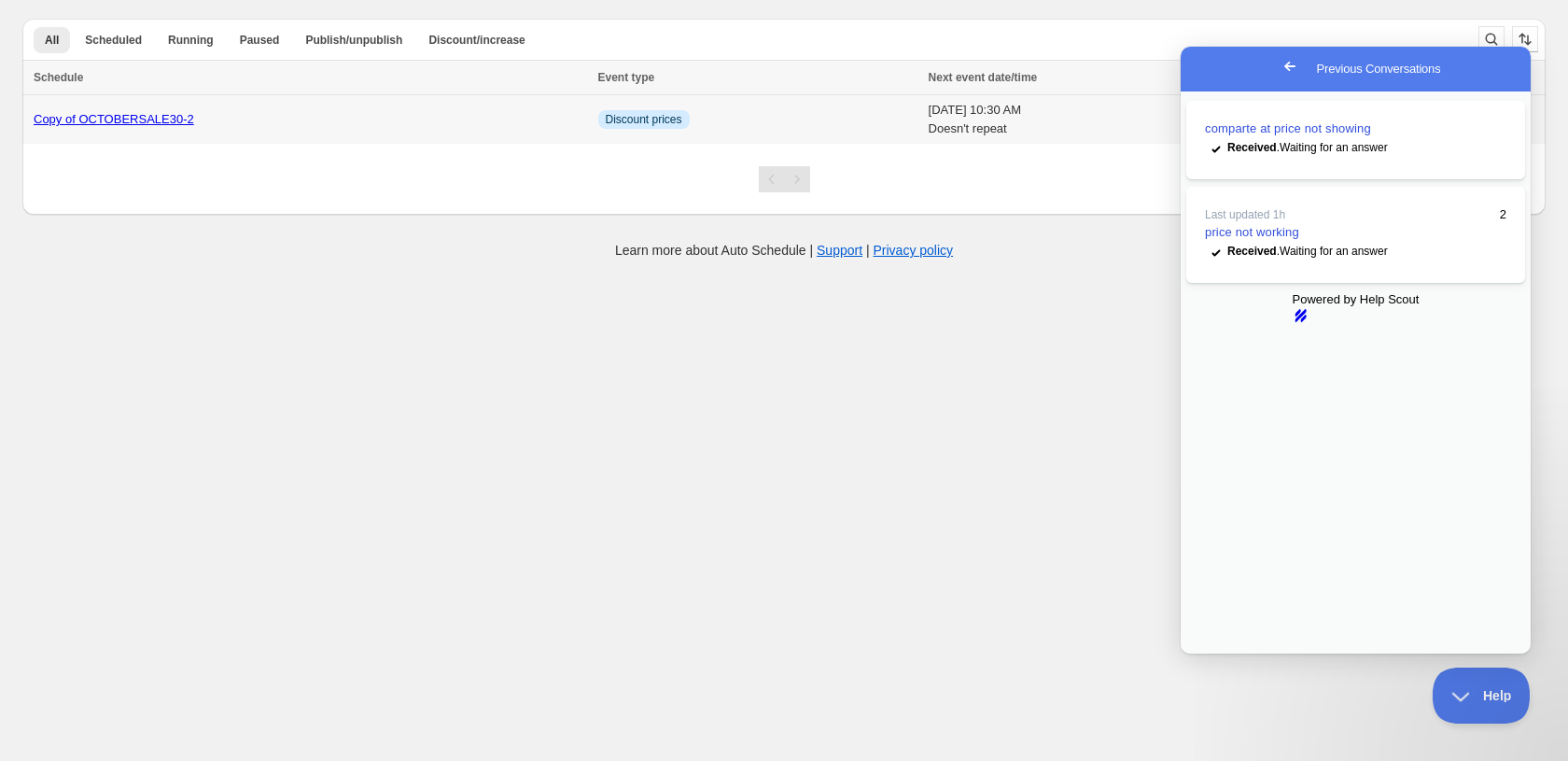
click at [140, 114] on link "Copy of OCTOBERSALE30-2" at bounding box center [113, 119] width 160 height 14
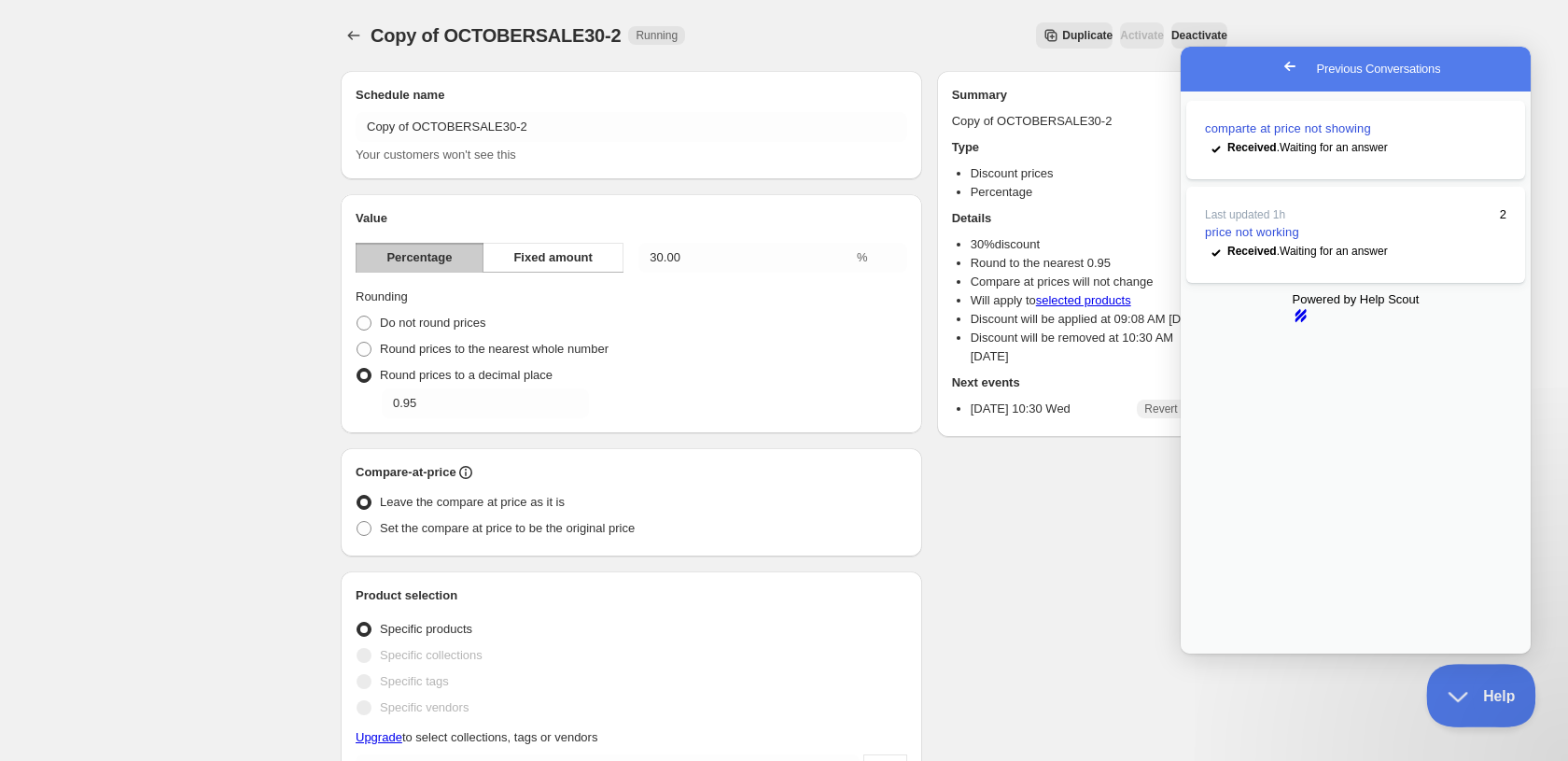
click at [1461, 695] on span "Help" at bounding box center [1474, 691] width 97 height 13
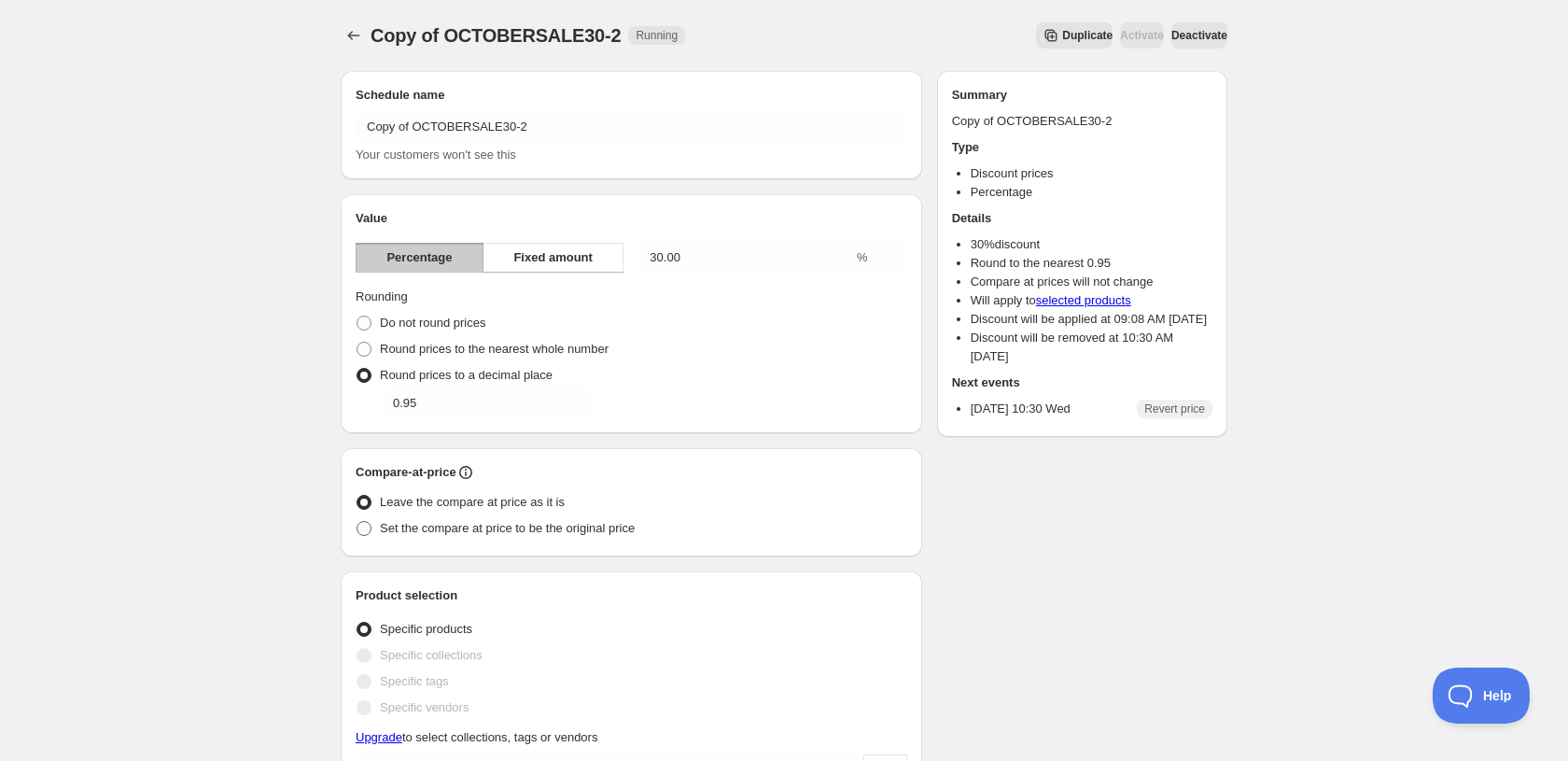
click at [436, 525] on span "Set the compare at price to be the original price" at bounding box center [506, 528] width 255 height 14
click at [358, 522] on input "Set the compare at price to be the original price" at bounding box center [357, 521] width 1 height 1
radio input "true"
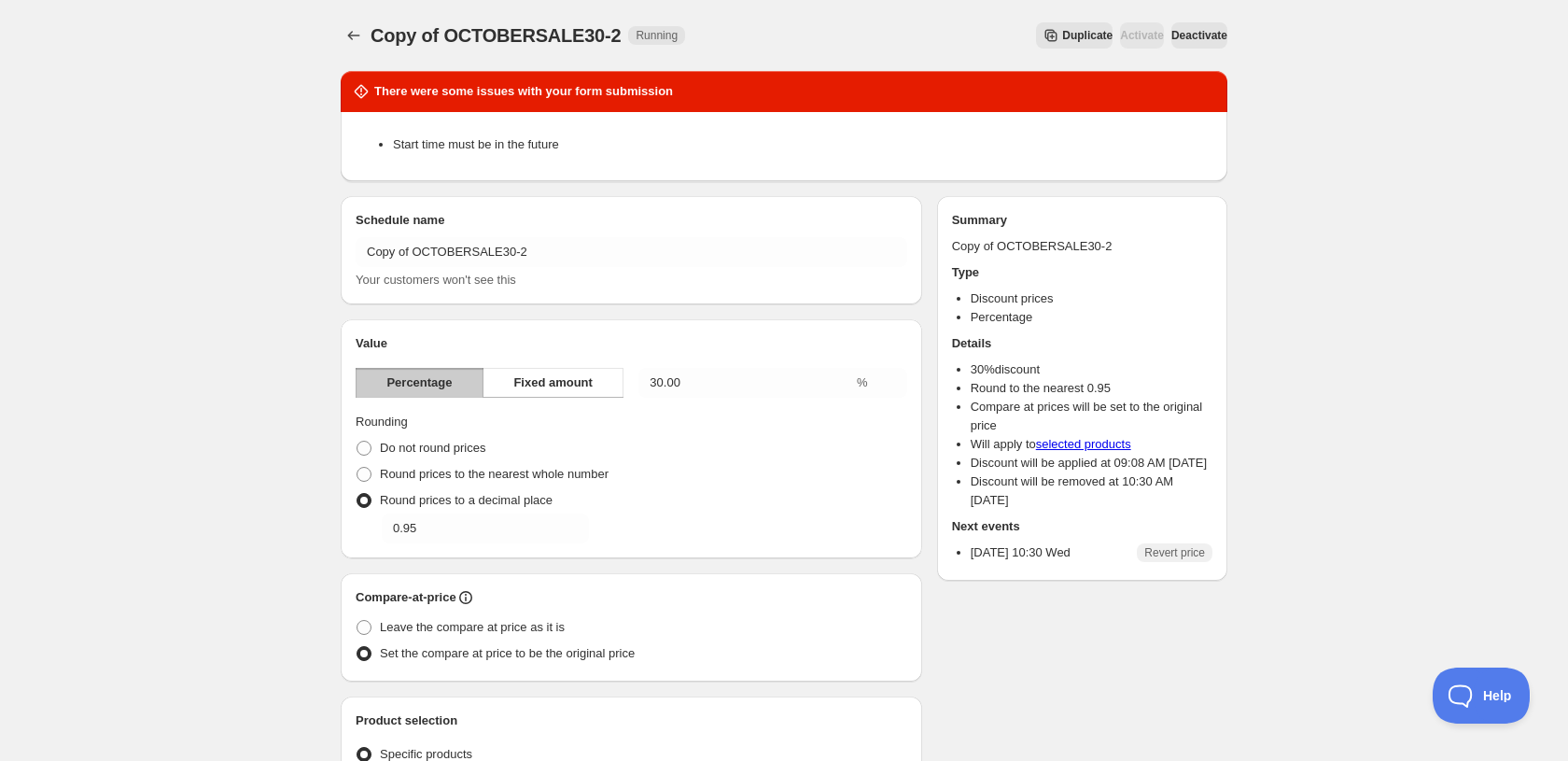
click at [846, 54] on div "Copy of OCTOBERSALE30-2. This page is ready Copy of OCTOBERSALE30-2 Running Dup…" at bounding box center [784, 35] width 887 height 71
click at [1062, 42] on span "Duplicate" at bounding box center [1086, 34] width 50 height 15
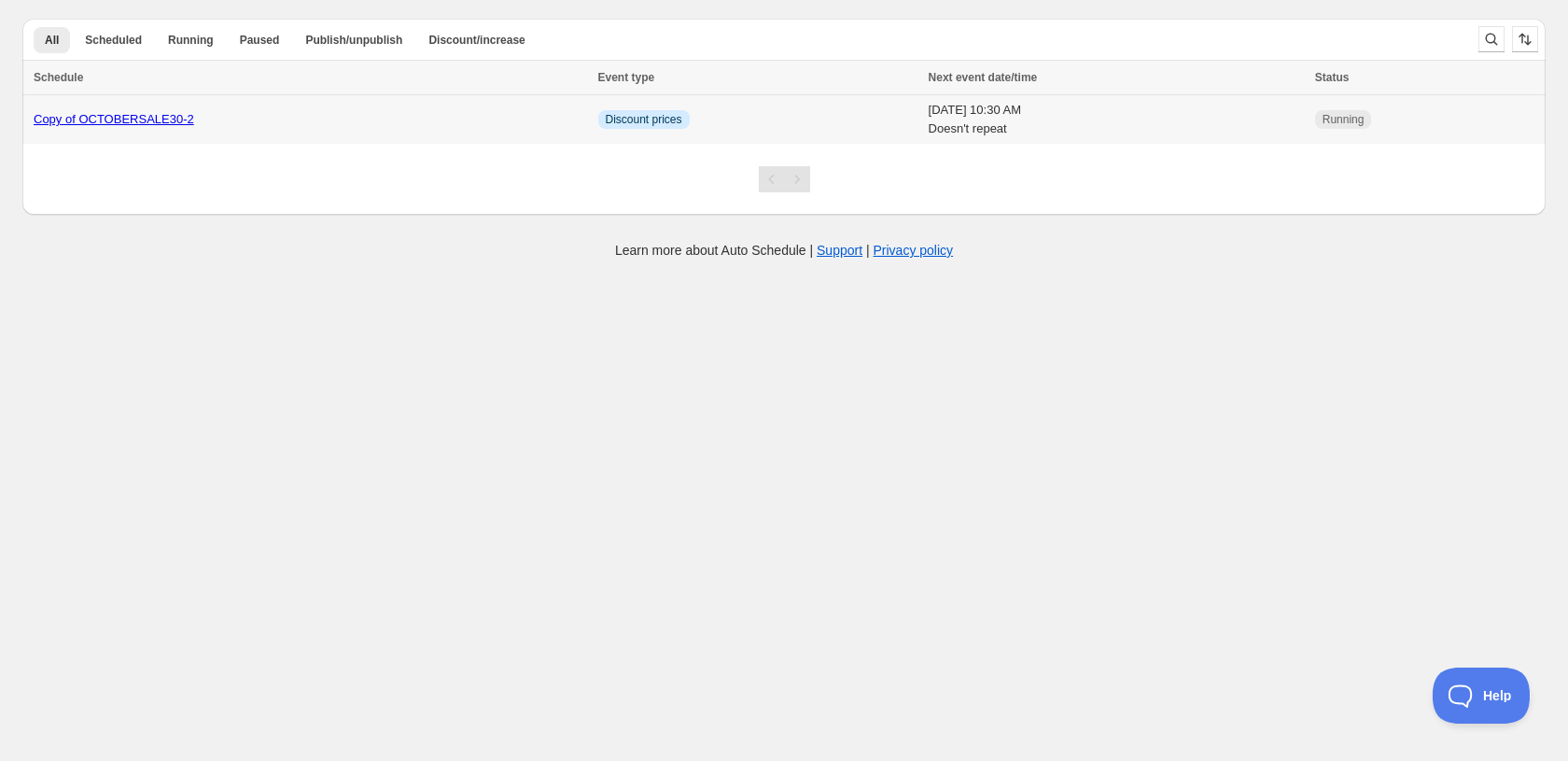
click at [142, 121] on link "Copy of OCTOBERSALE30-2" at bounding box center [113, 119] width 160 height 14
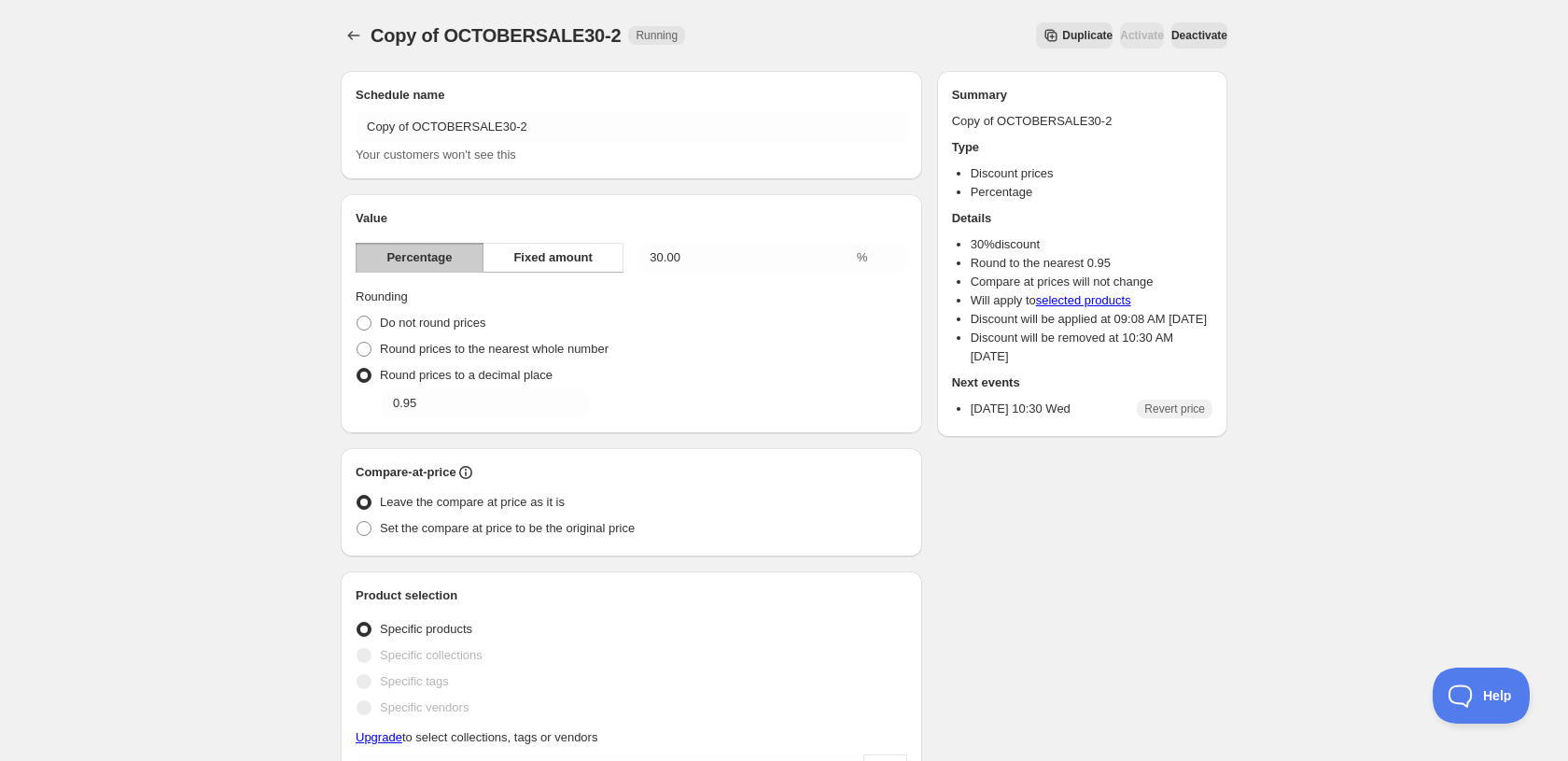
click at [1062, 40] on span "Duplicate" at bounding box center [1086, 34] width 50 height 15
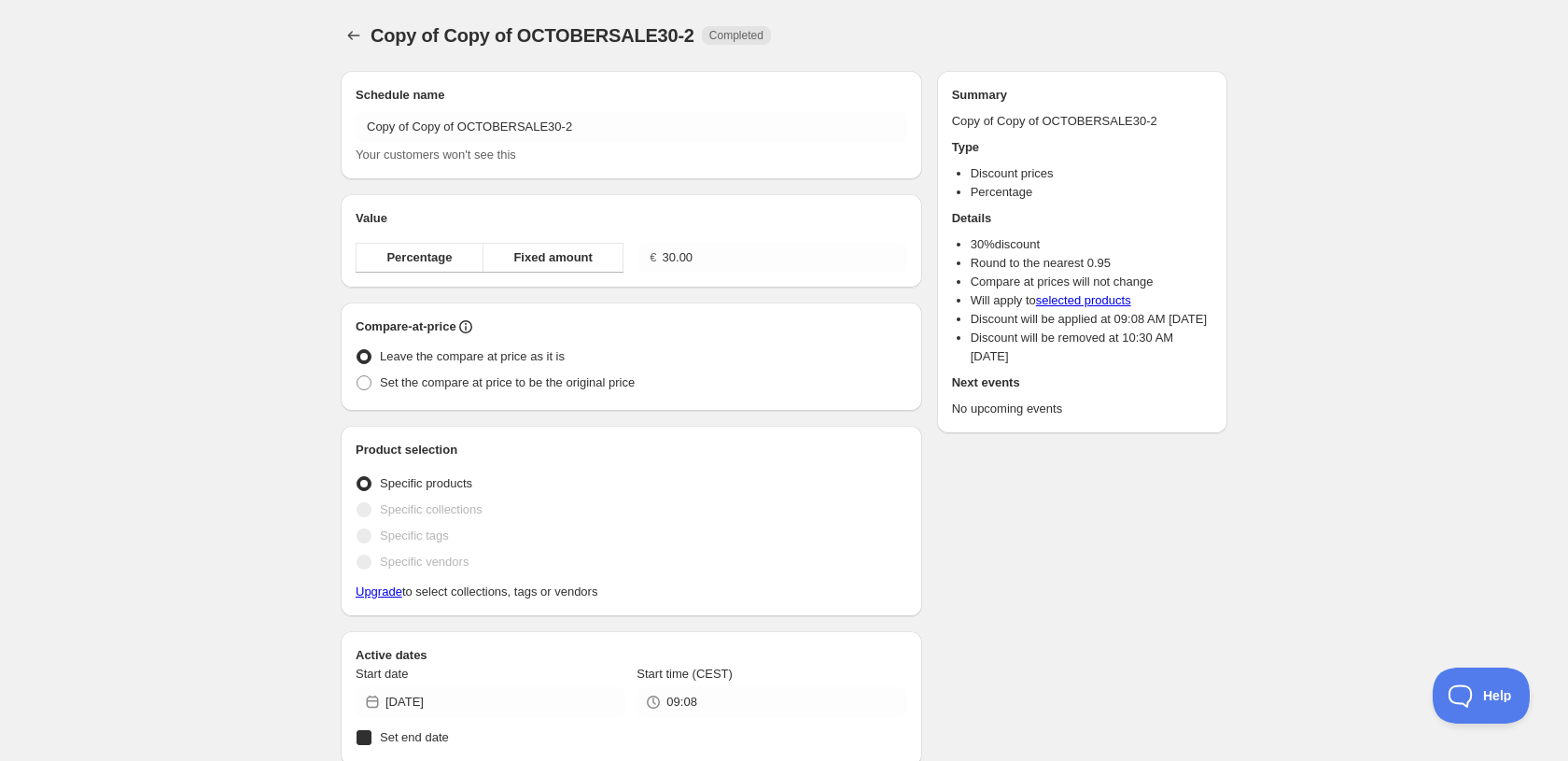
radio input "true"
checkbox input "true"
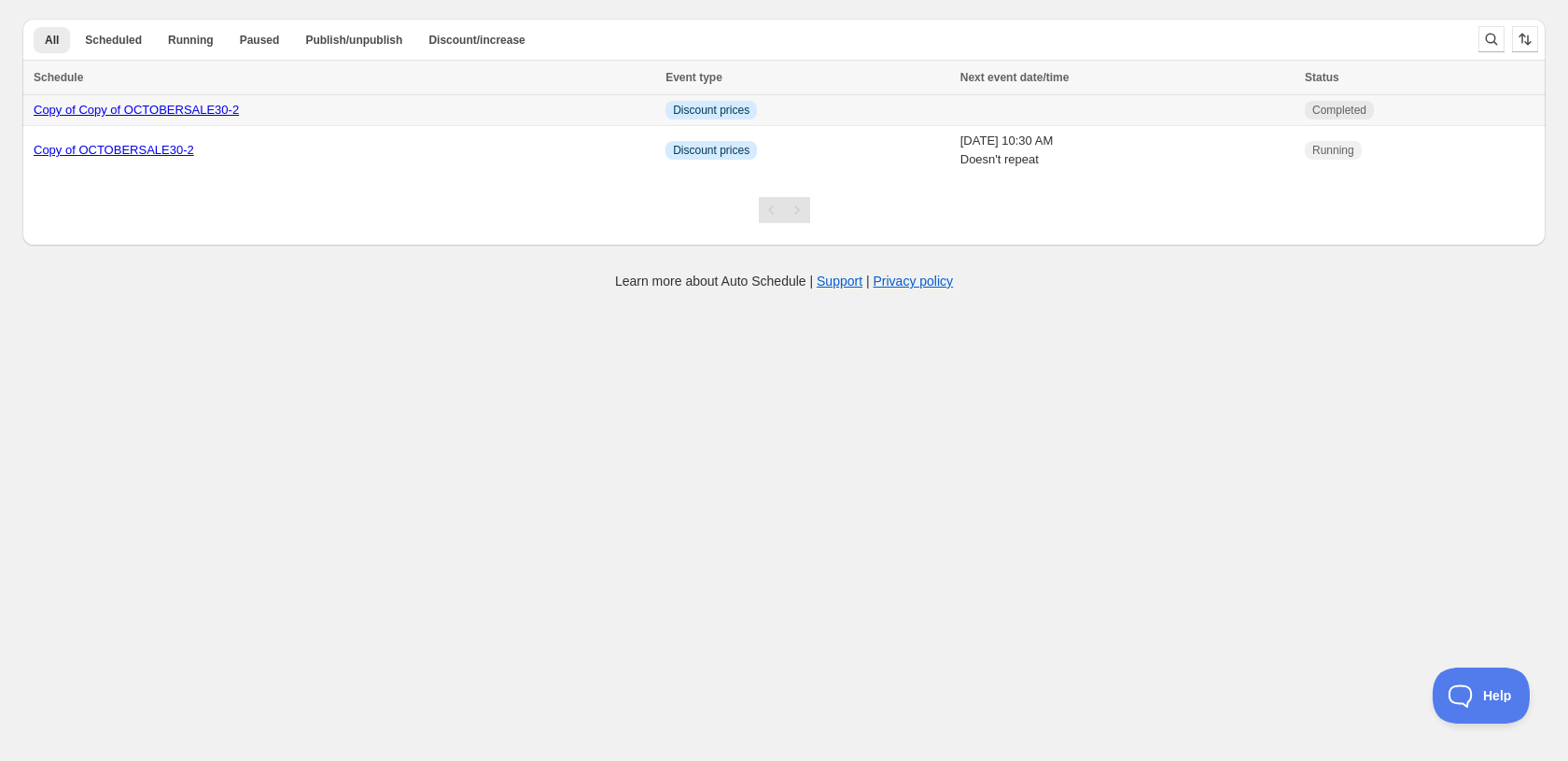
click at [189, 111] on link "Copy of Copy of OCTOBERSALE30-2" at bounding box center [136, 109] width 205 height 14
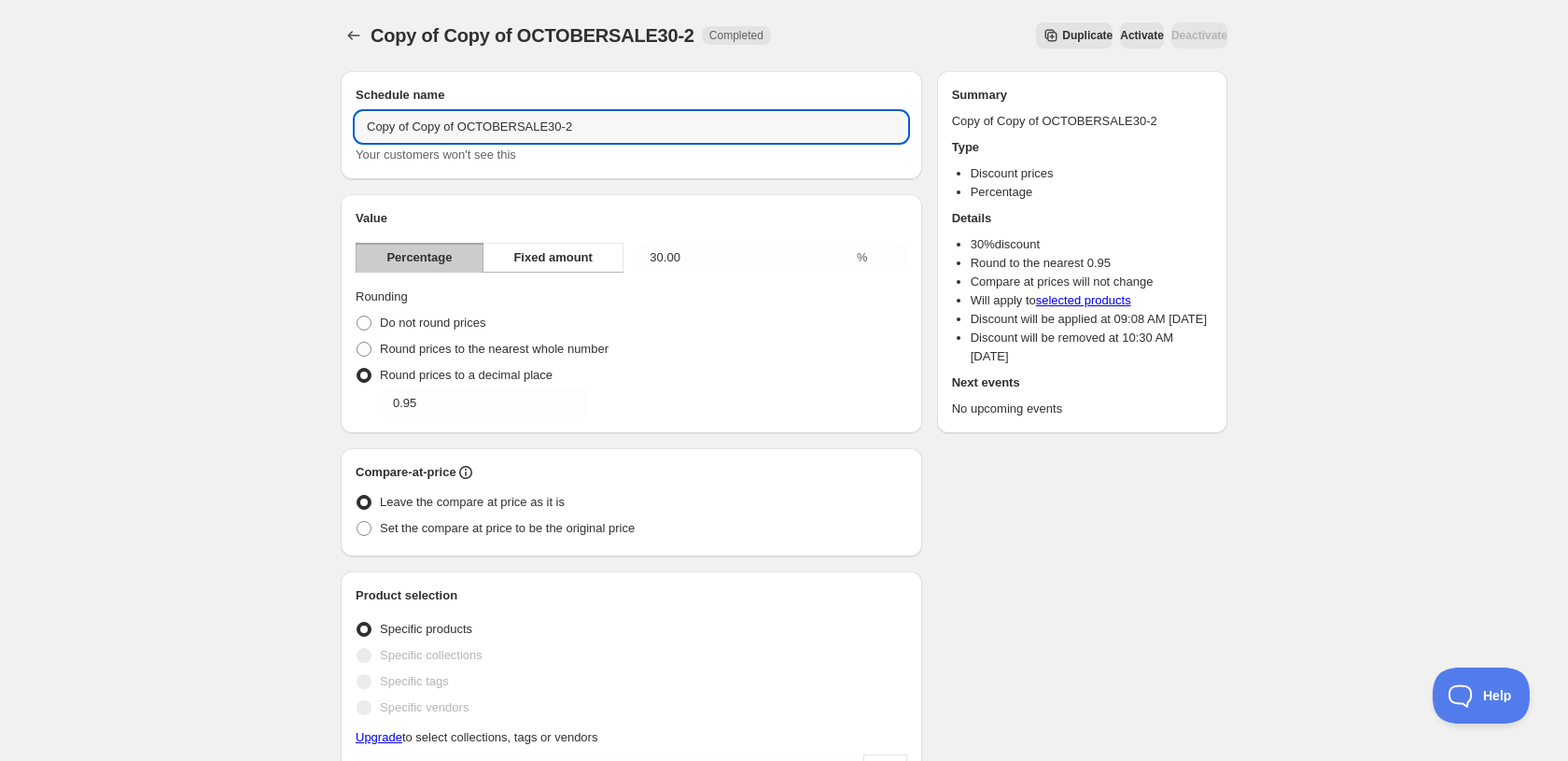
drag, startPoint x: 466, startPoint y: 128, endPoint x: 299, endPoint y: 120, distance: 167.2
click at [505, 130] on input "OCTOBERSALE30-2" at bounding box center [631, 127] width 552 height 29
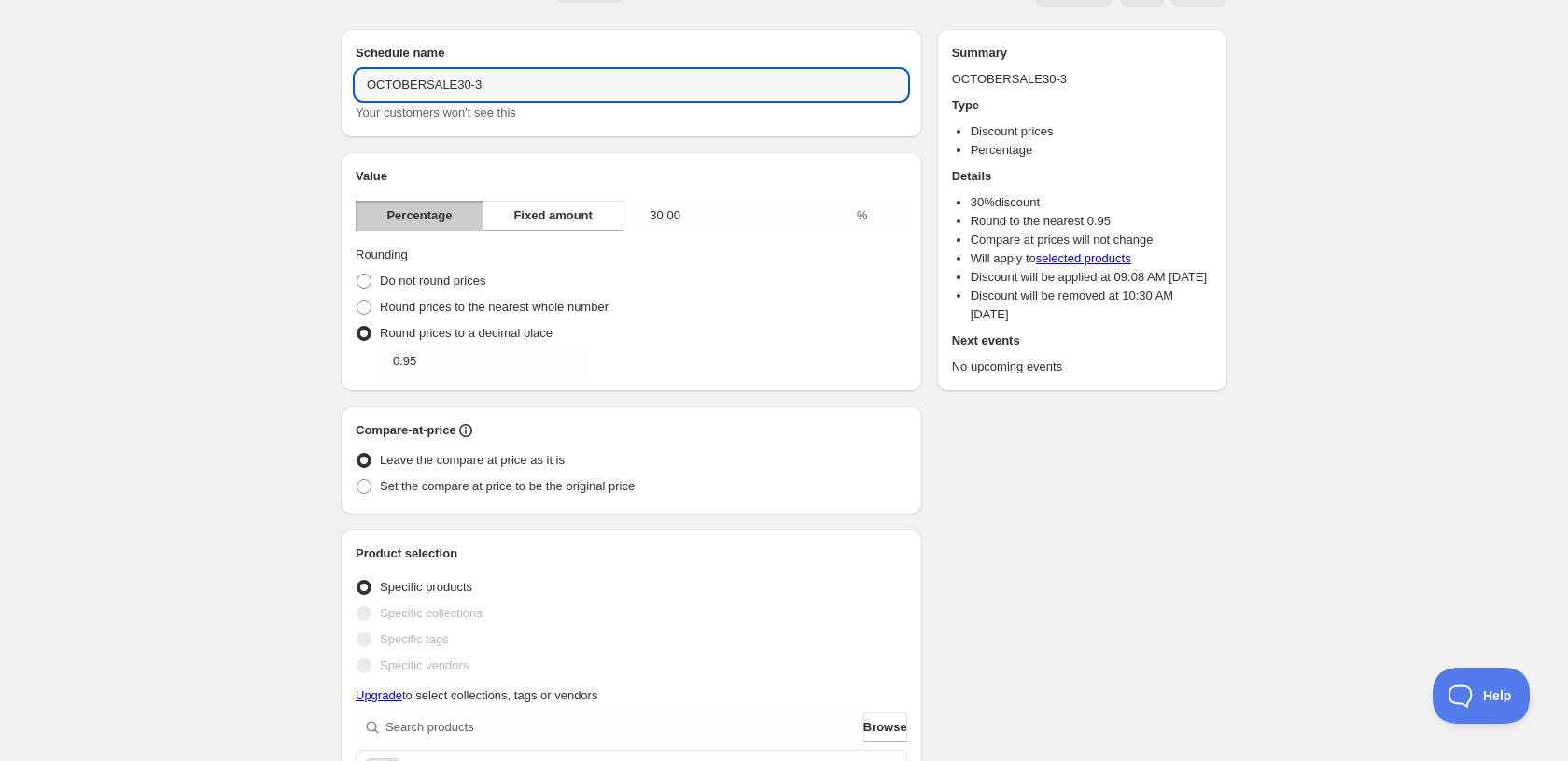
scroll to position [61, 0]
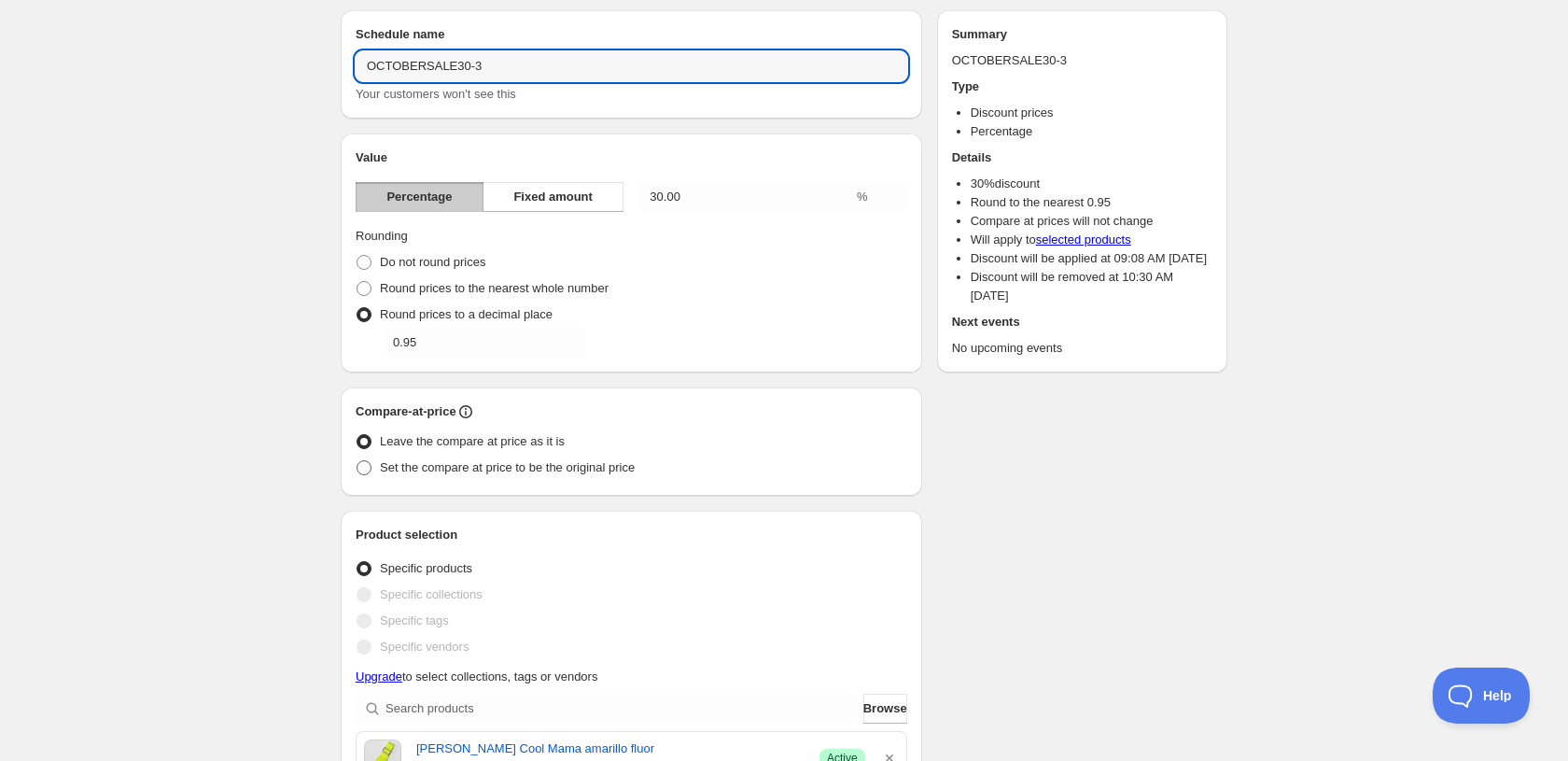
type input "OCTOBERSALE30-3"
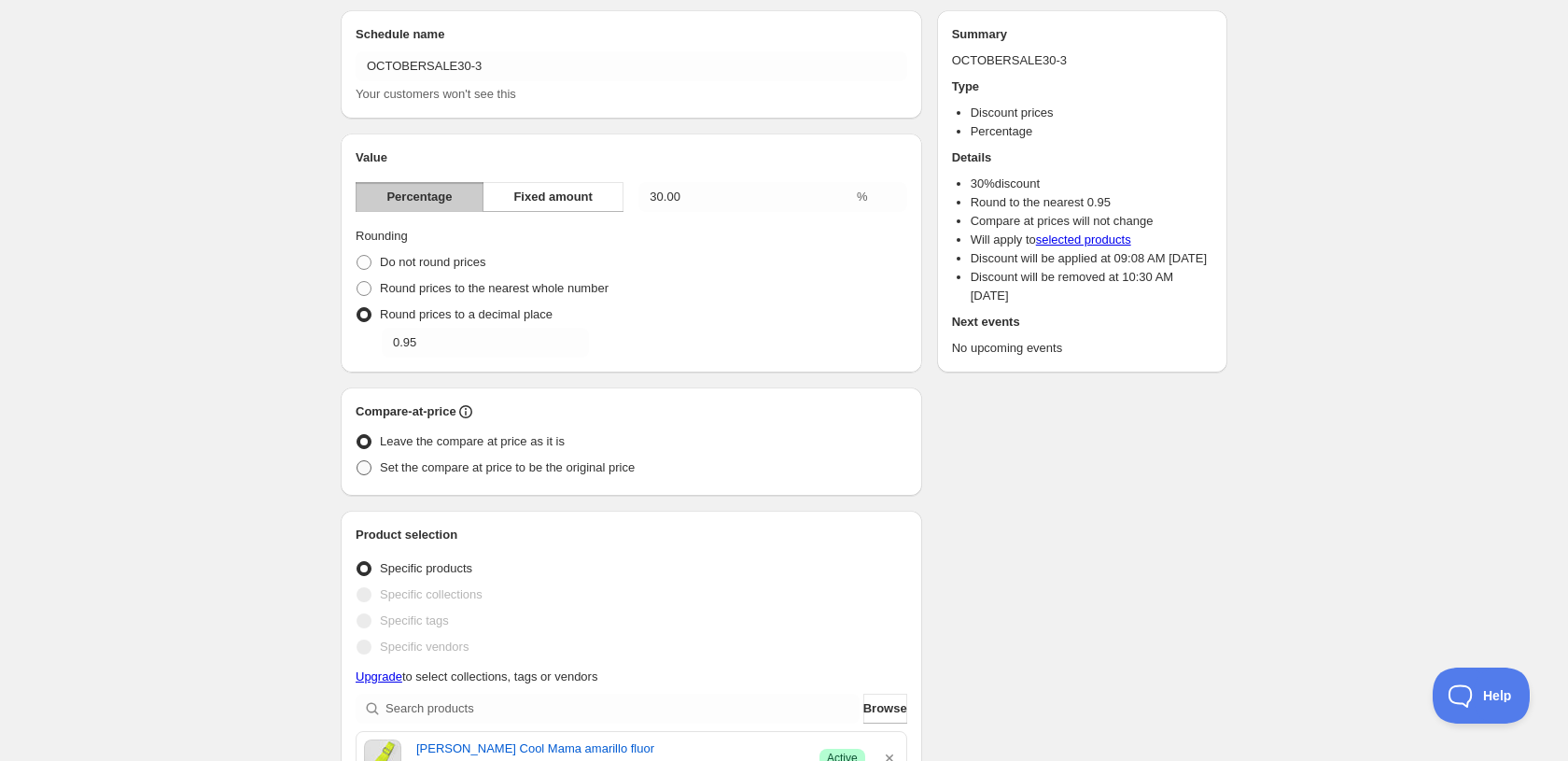
click at [401, 467] on span "Set the compare at price to be the original price" at bounding box center [506, 467] width 255 height 14
click at [358, 461] on input "Set the compare at price to be the original price" at bounding box center [357, 460] width 1 height 1
radio input "true"
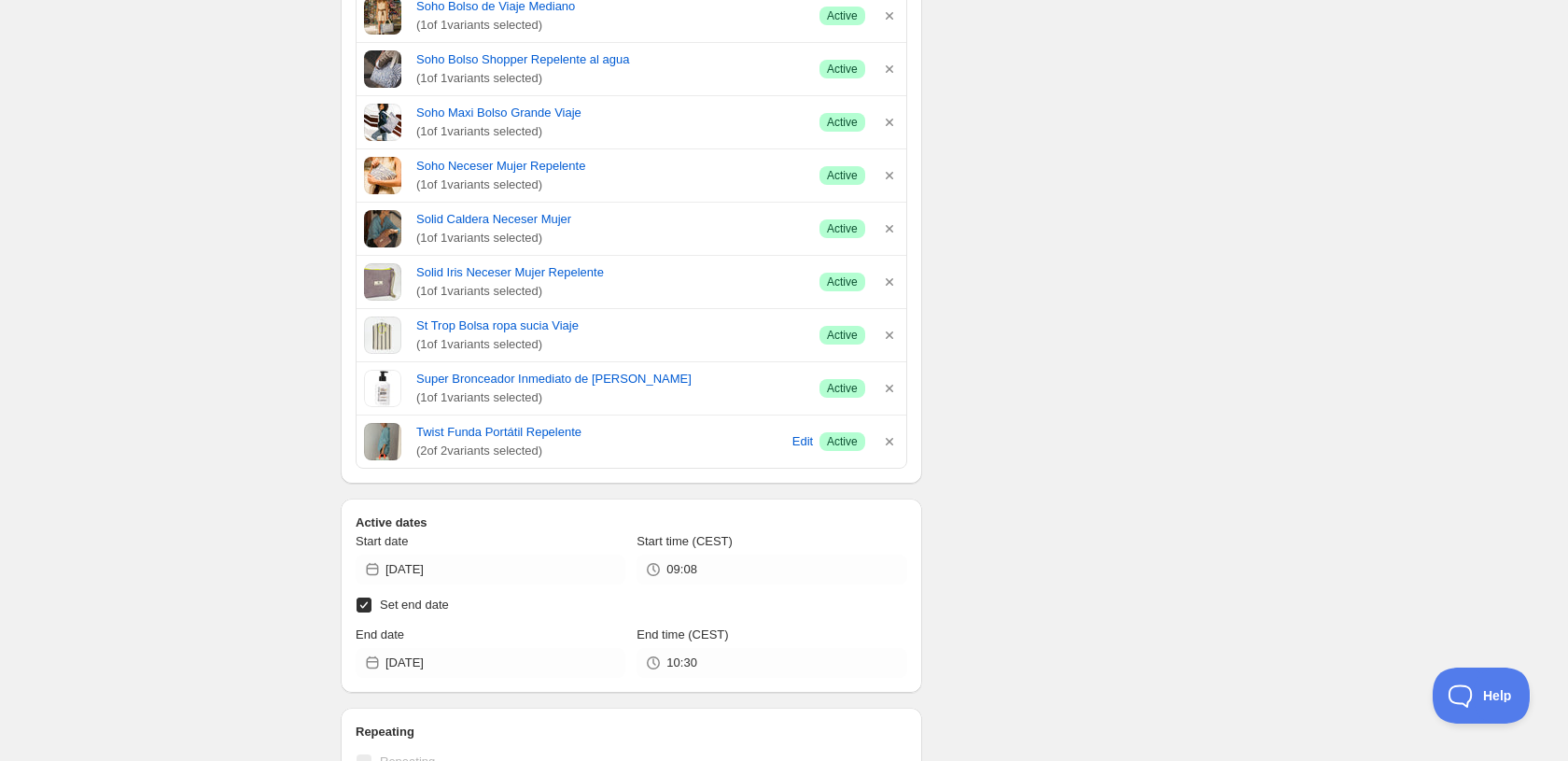
scroll to position [8604, 0]
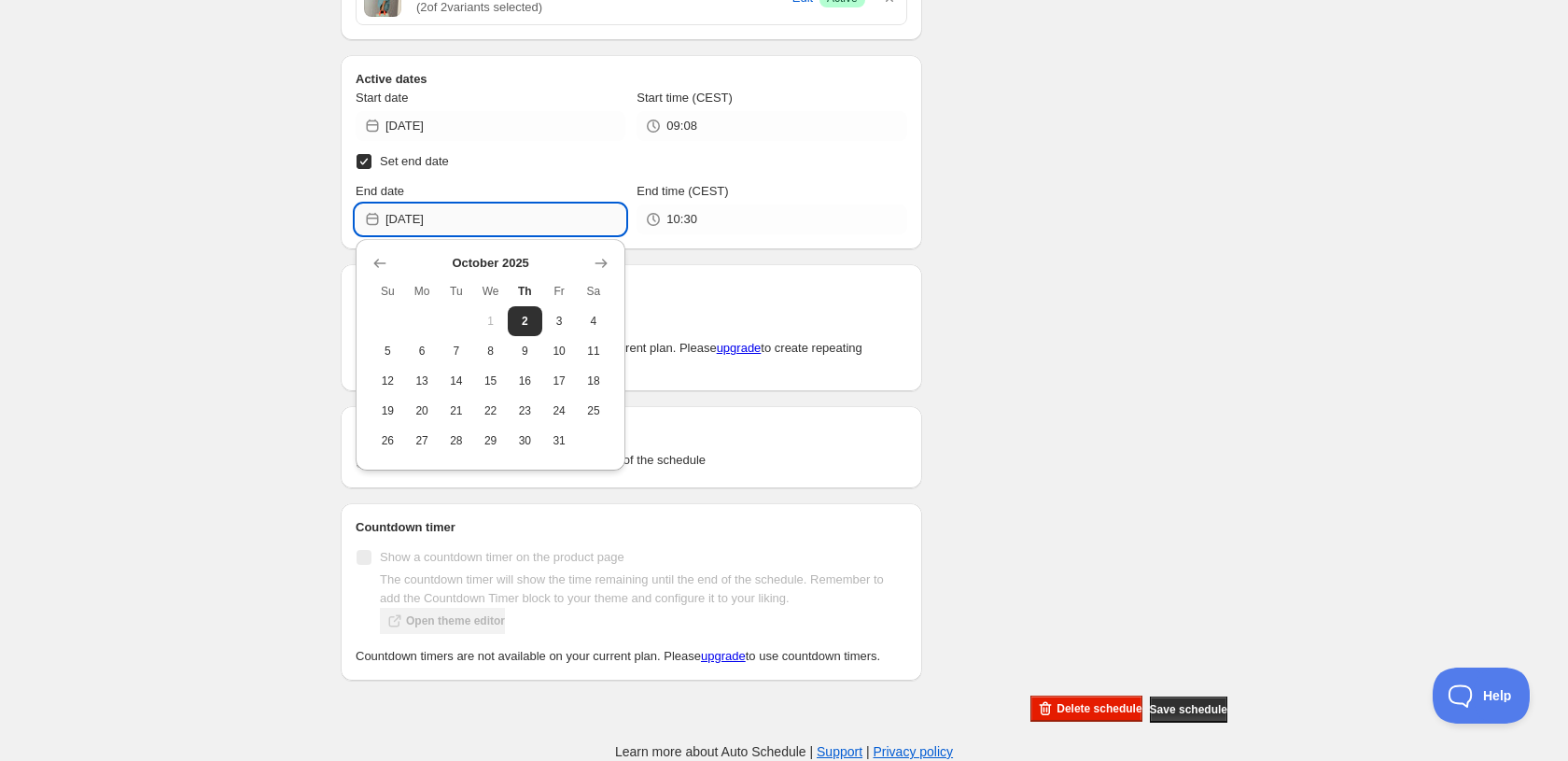
click at [533, 207] on input "[DATE]" at bounding box center [505, 219] width 240 height 29
click at [491, 374] on span "15" at bounding box center [491, 380] width 20 height 15
type input "[DATE]"
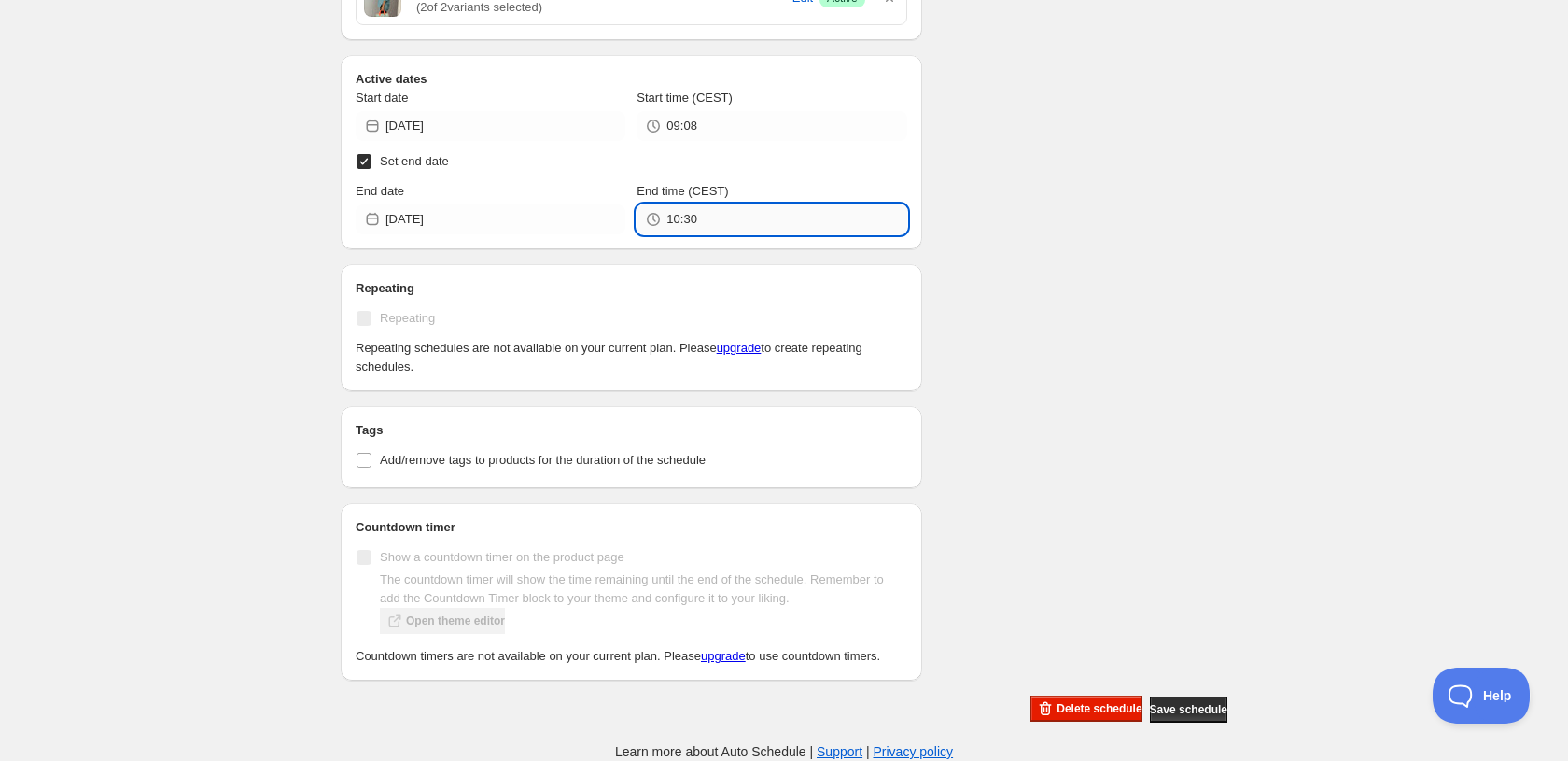
click at [717, 205] on input "10:30" at bounding box center [786, 219] width 240 height 29
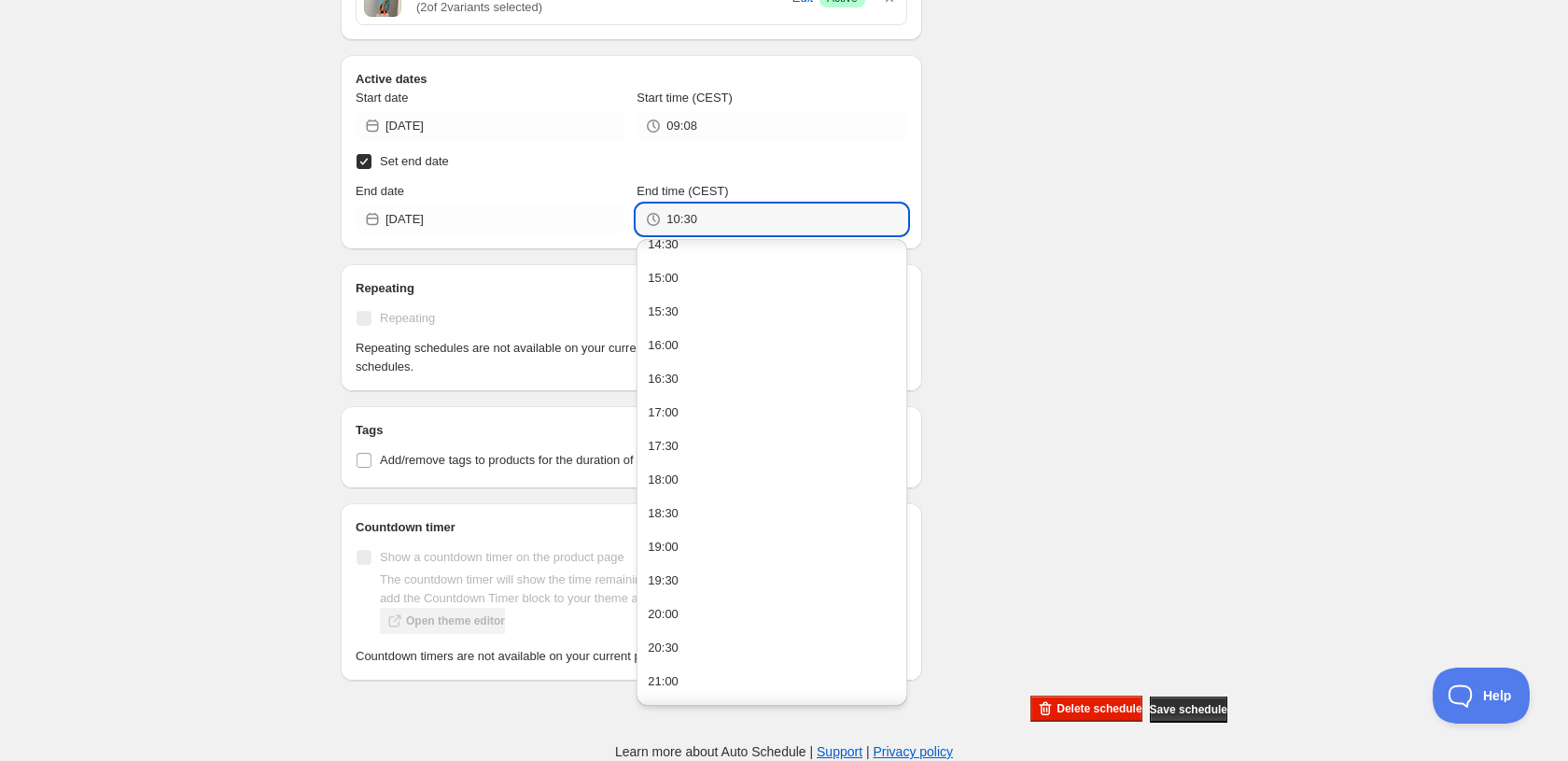
scroll to position [989, 0]
click at [679, 263] on button "15:00" at bounding box center [771, 278] width 259 height 29
type input "15:00"
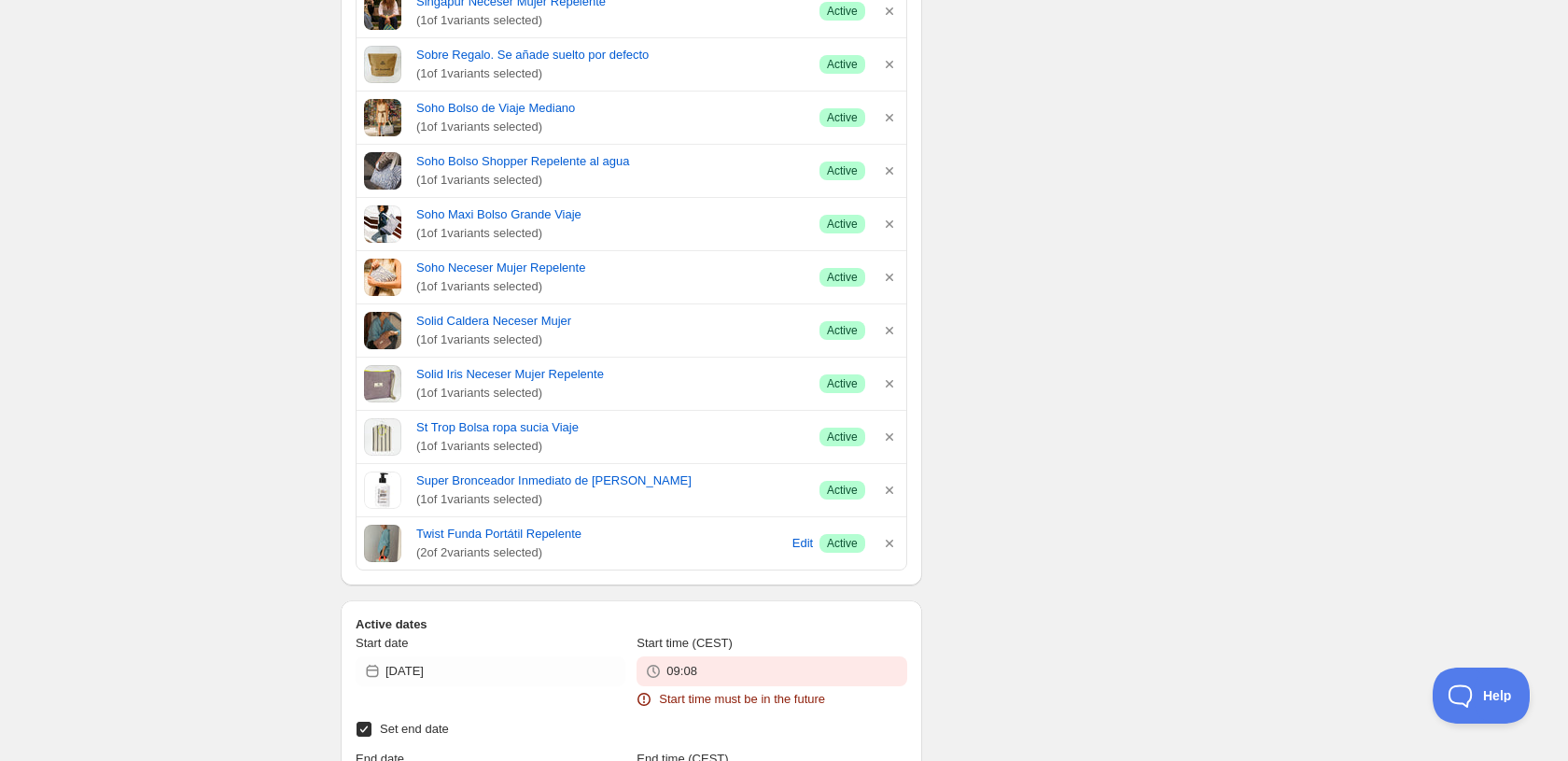
scroll to position [8752, 0]
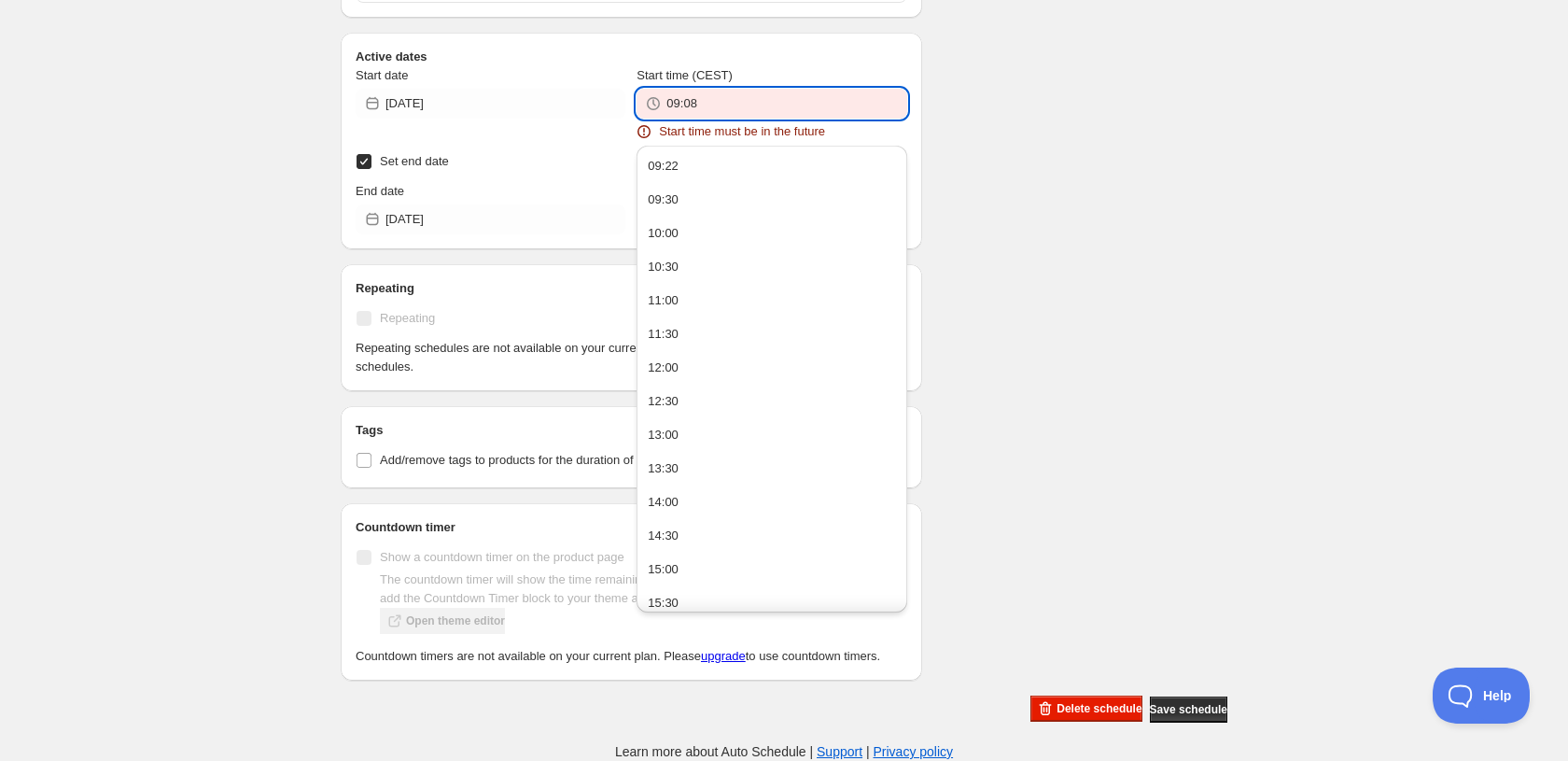
click at [699, 90] on input "09:08" at bounding box center [786, 103] width 240 height 29
click at [698, 151] on button "09:22" at bounding box center [771, 166] width 259 height 29
type input "09:22"
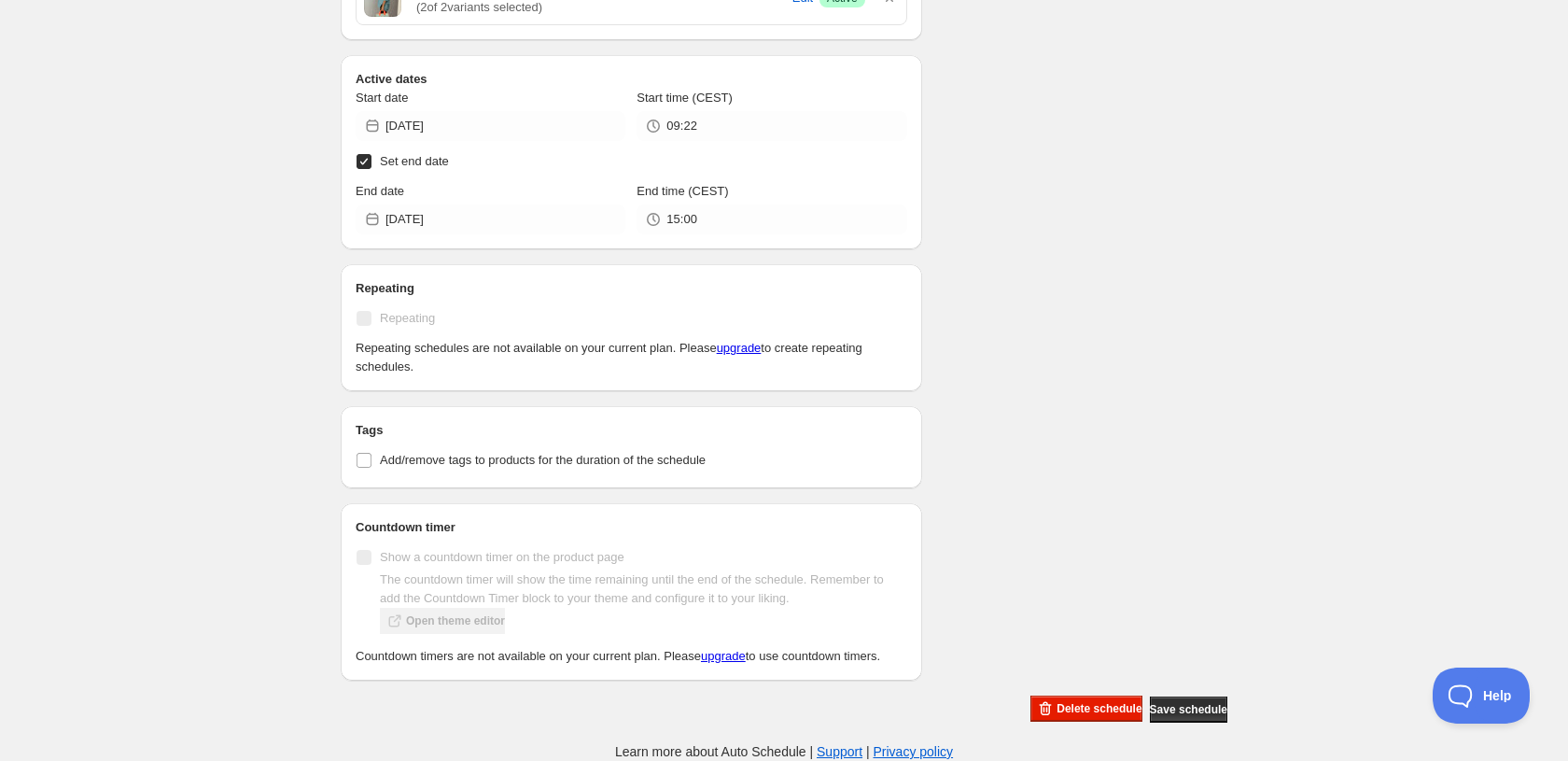
scroll to position [8604, 0]
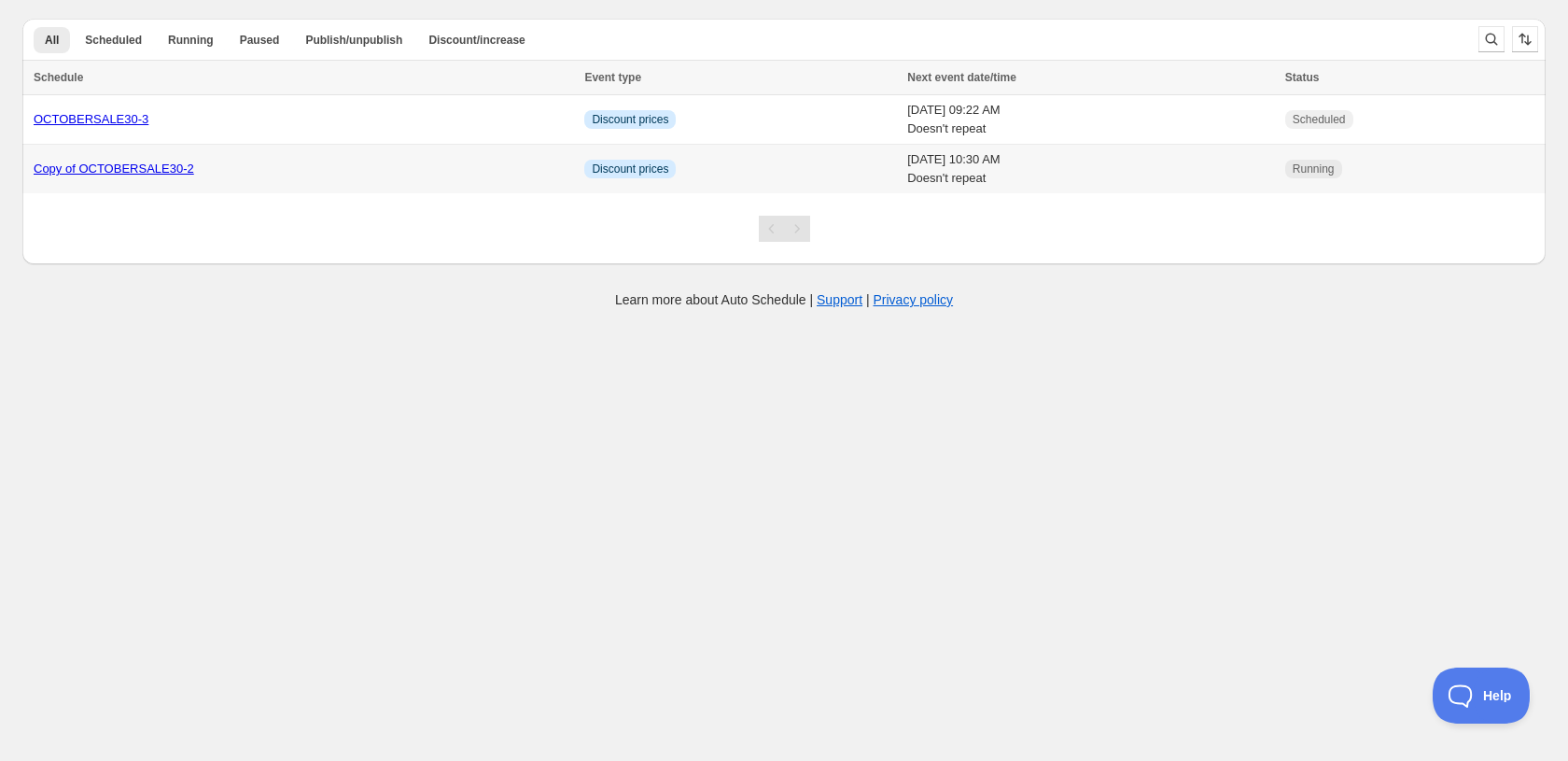
click at [105, 171] on link "Copy of OCTOBERSALE30-2" at bounding box center [113, 168] width 160 height 14
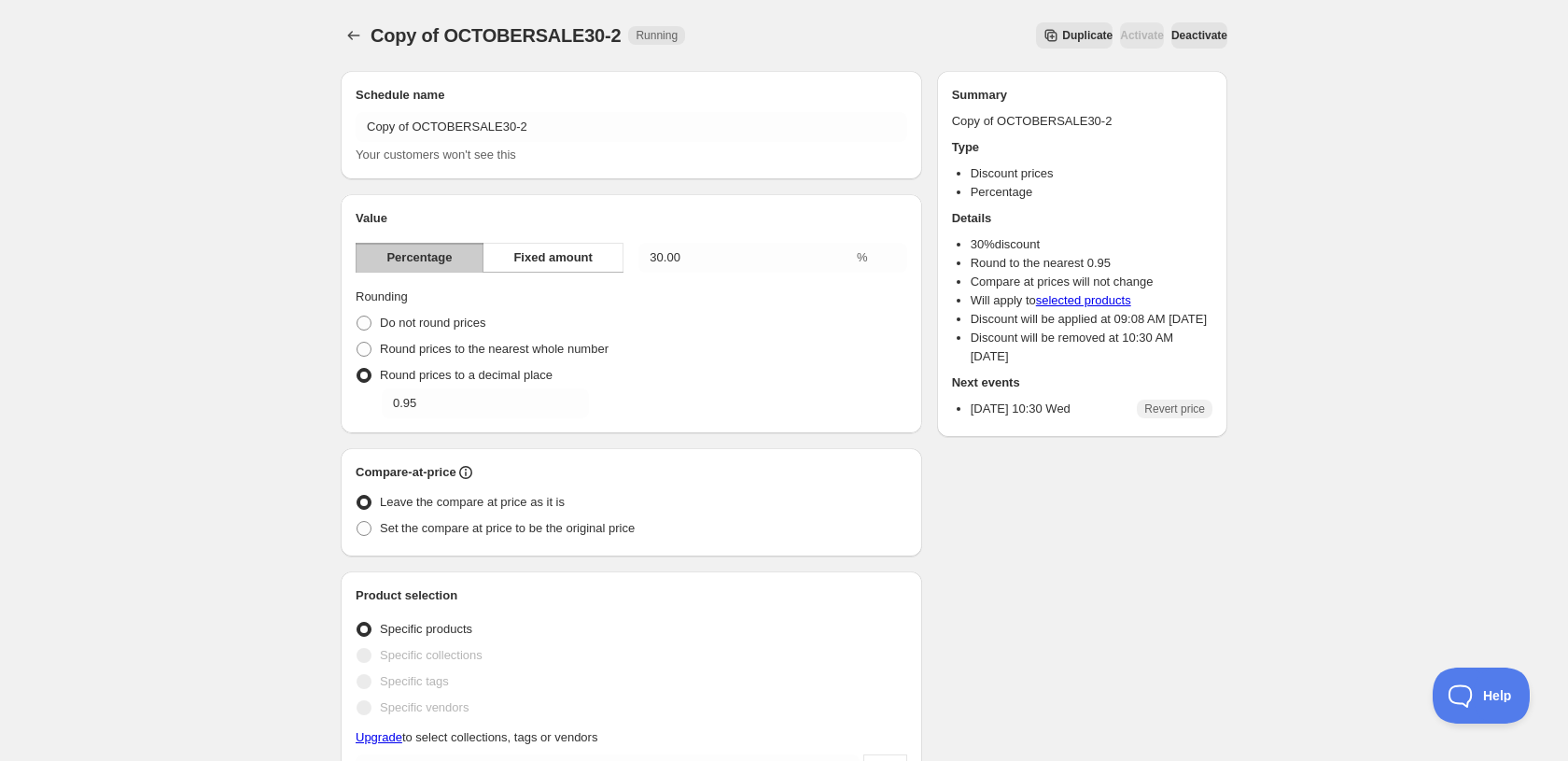
click at [1193, 36] on span "Deactivate" at bounding box center [1198, 34] width 56 height 15
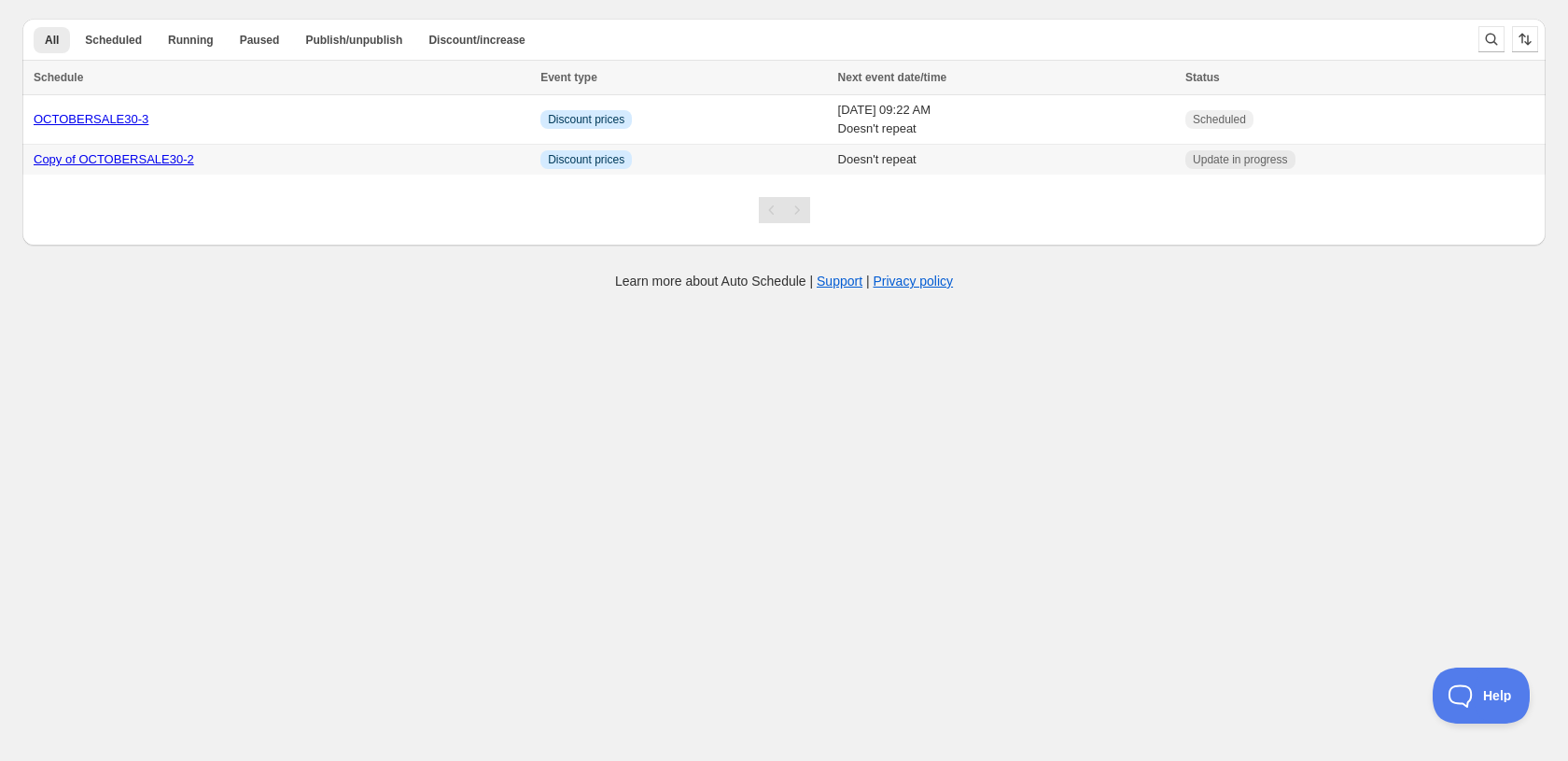
click at [168, 156] on link "Copy of OCTOBERSALE30-2" at bounding box center [113, 159] width 160 height 14
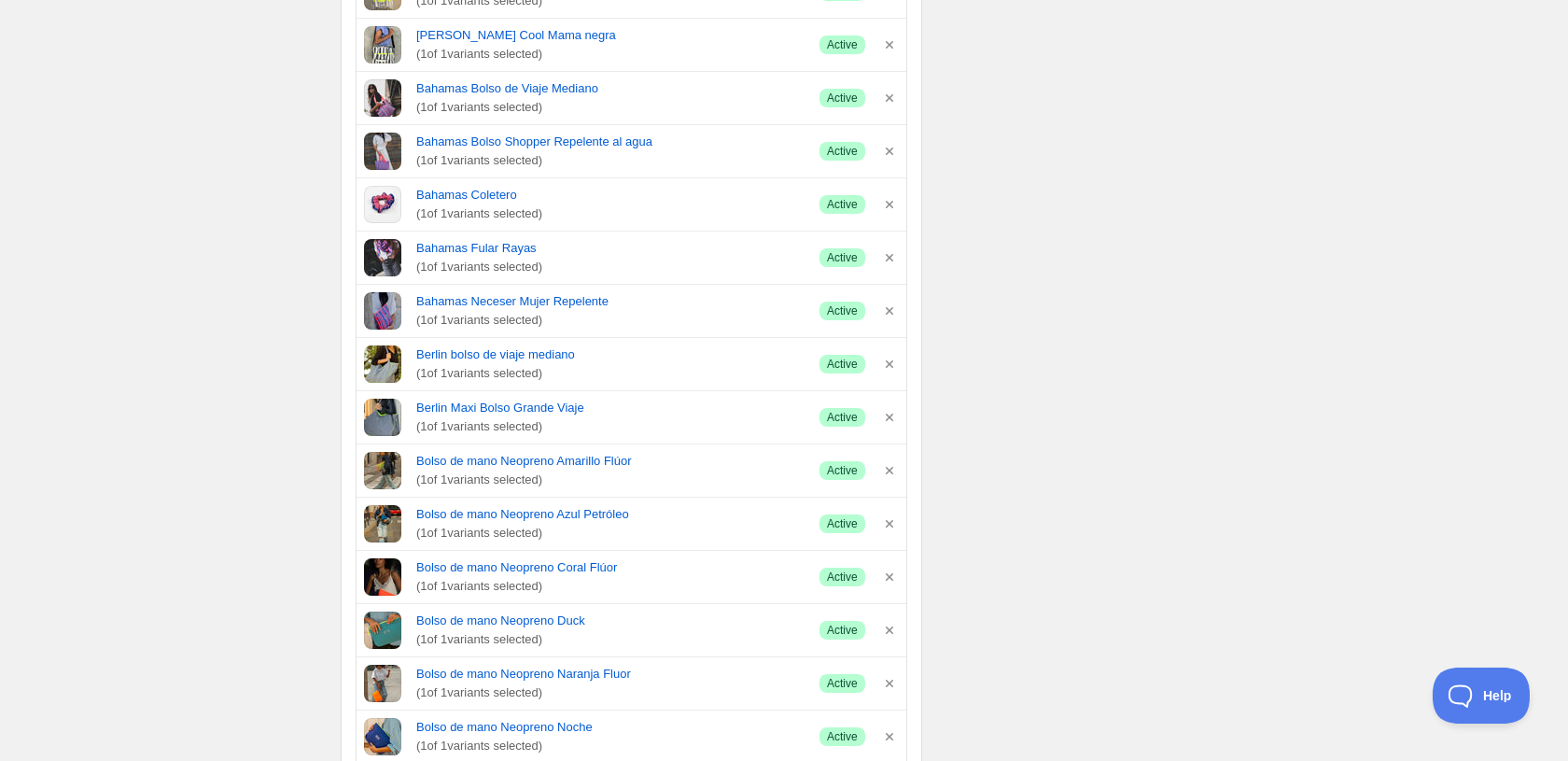
scroll to position [8709, 0]
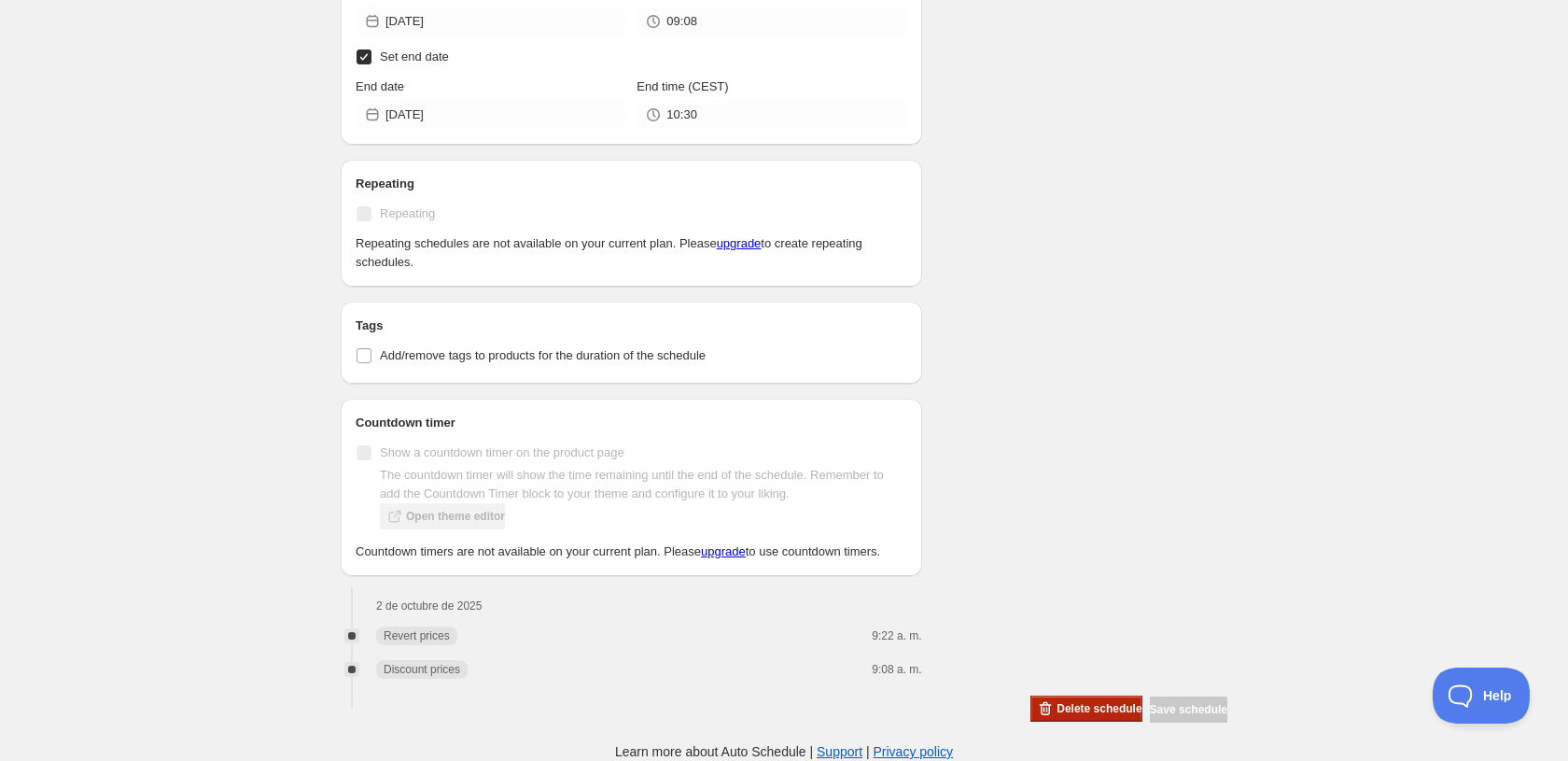
click at [1049, 718] on button "Delete schedule" at bounding box center [1085, 708] width 111 height 27
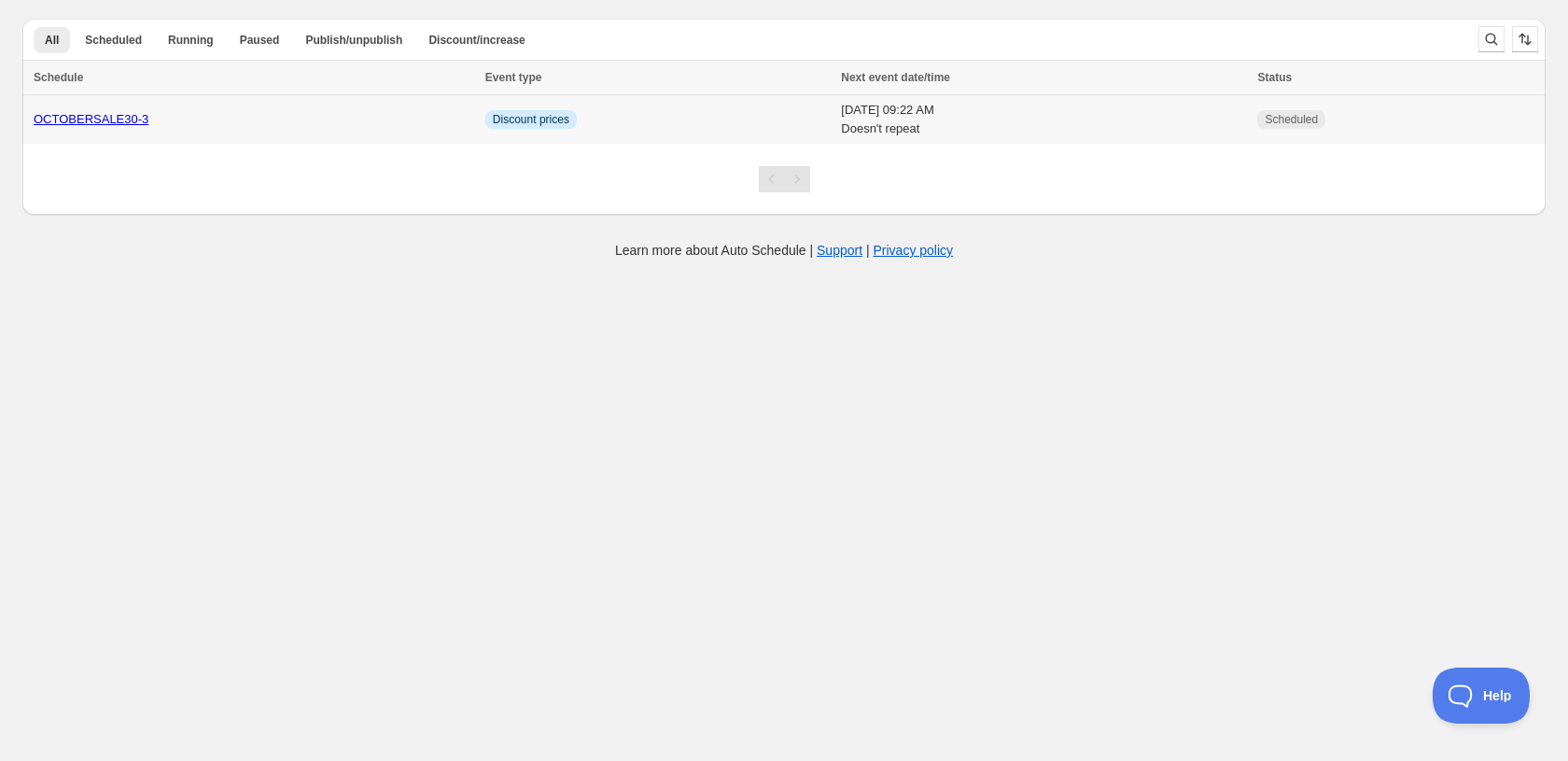
click at [108, 119] on link "OCTOBERSALE30-3" at bounding box center [90, 119] width 115 height 14
